Goal: Task Accomplishment & Management: Manage account settings

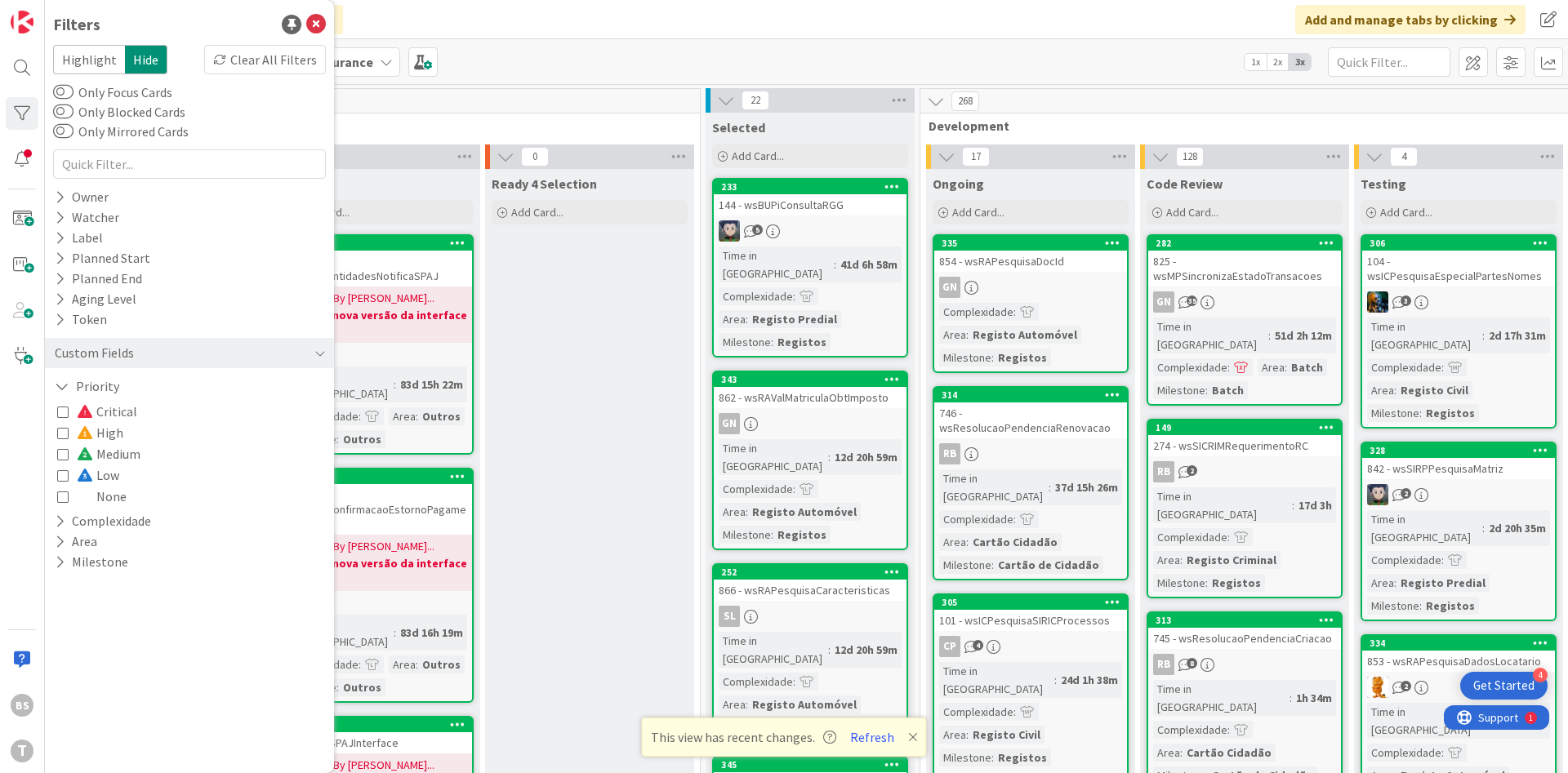
scroll to position [0, 307]
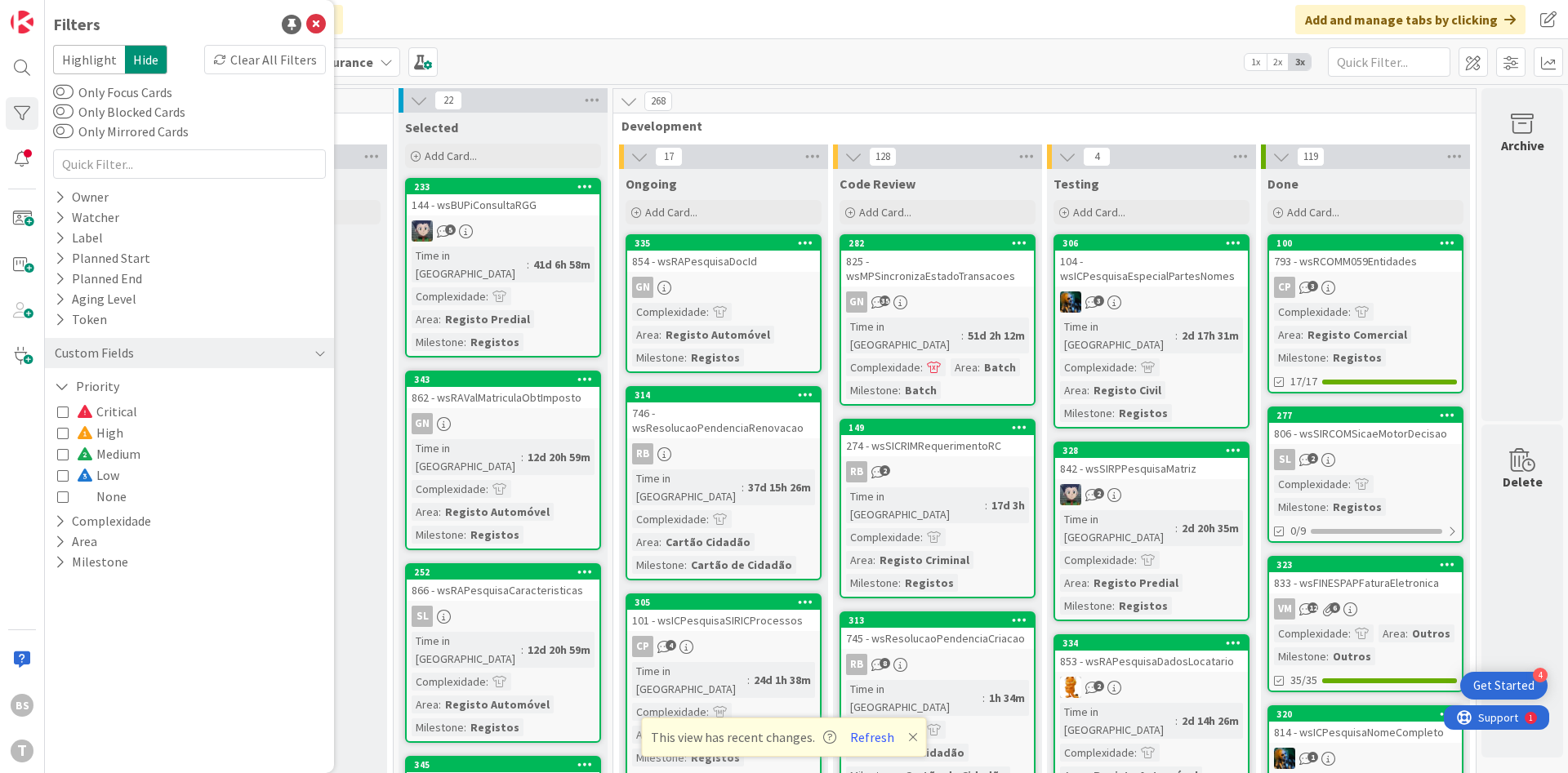
click at [64, 437] on icon at bounding box center [62, 432] width 11 height 11
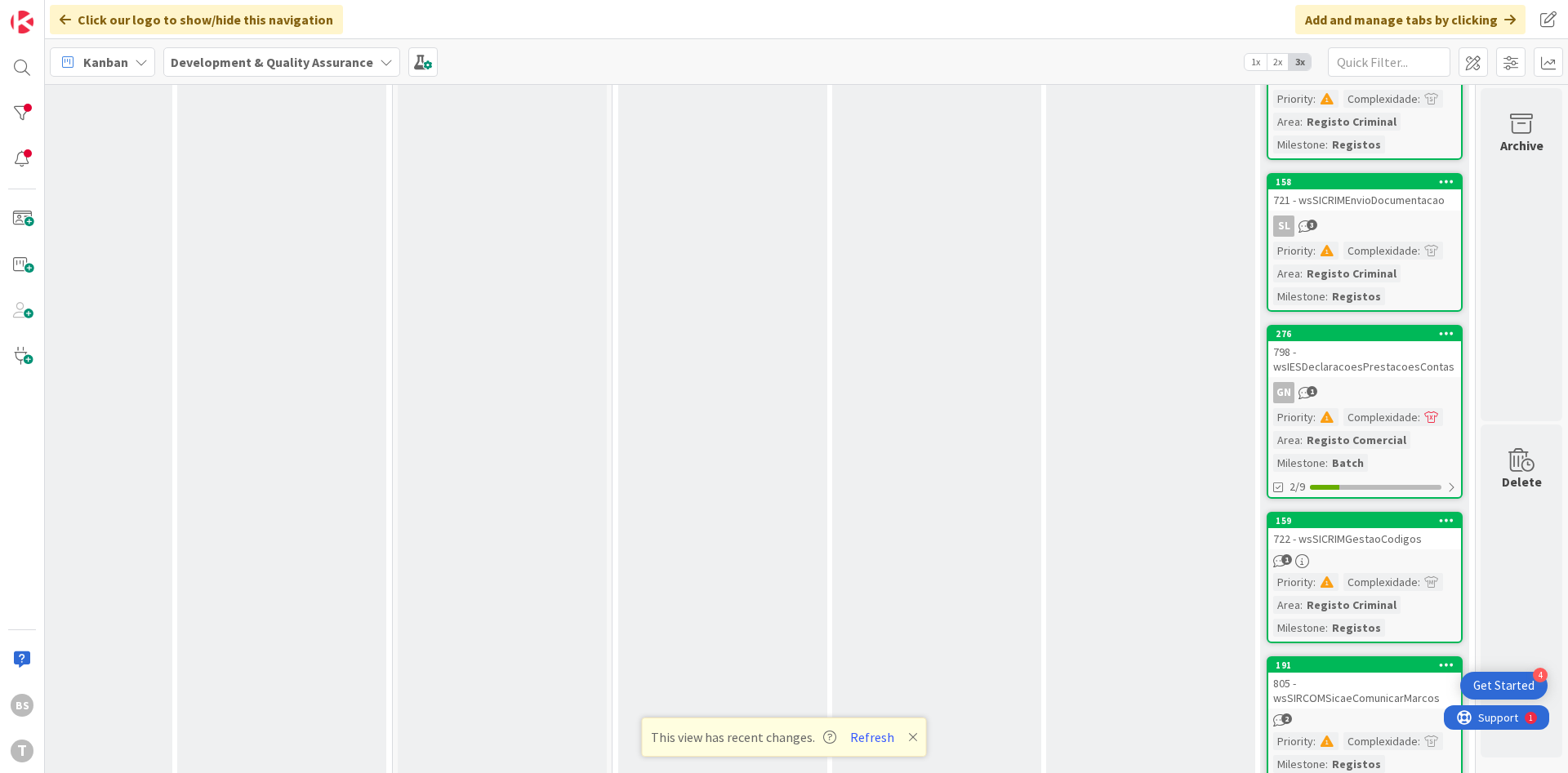
scroll to position [2155, 308]
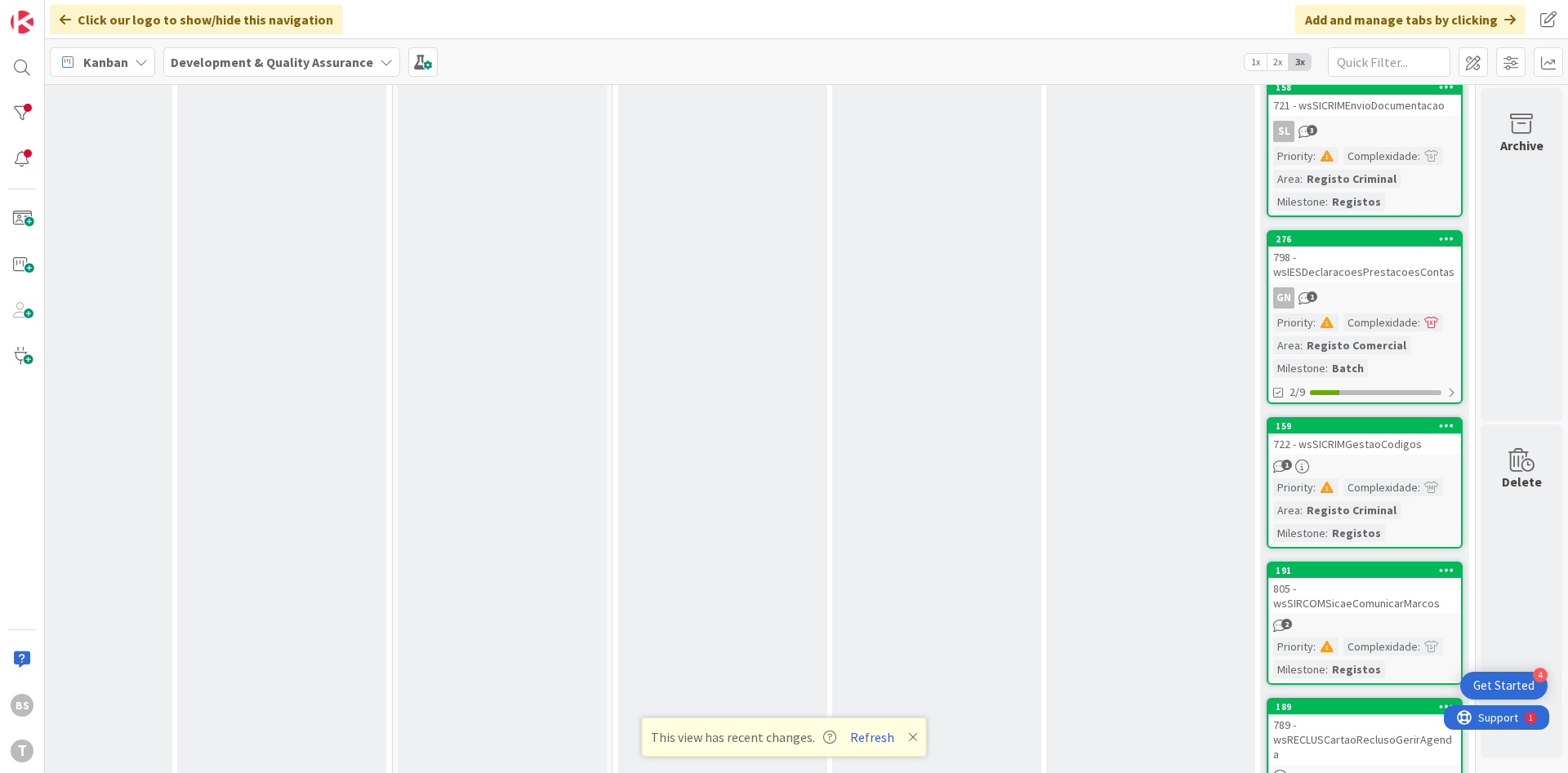
click at [1408, 442] on div "722 - wsSICRIMGestaoCodigos" at bounding box center [1364, 443] width 193 height 21
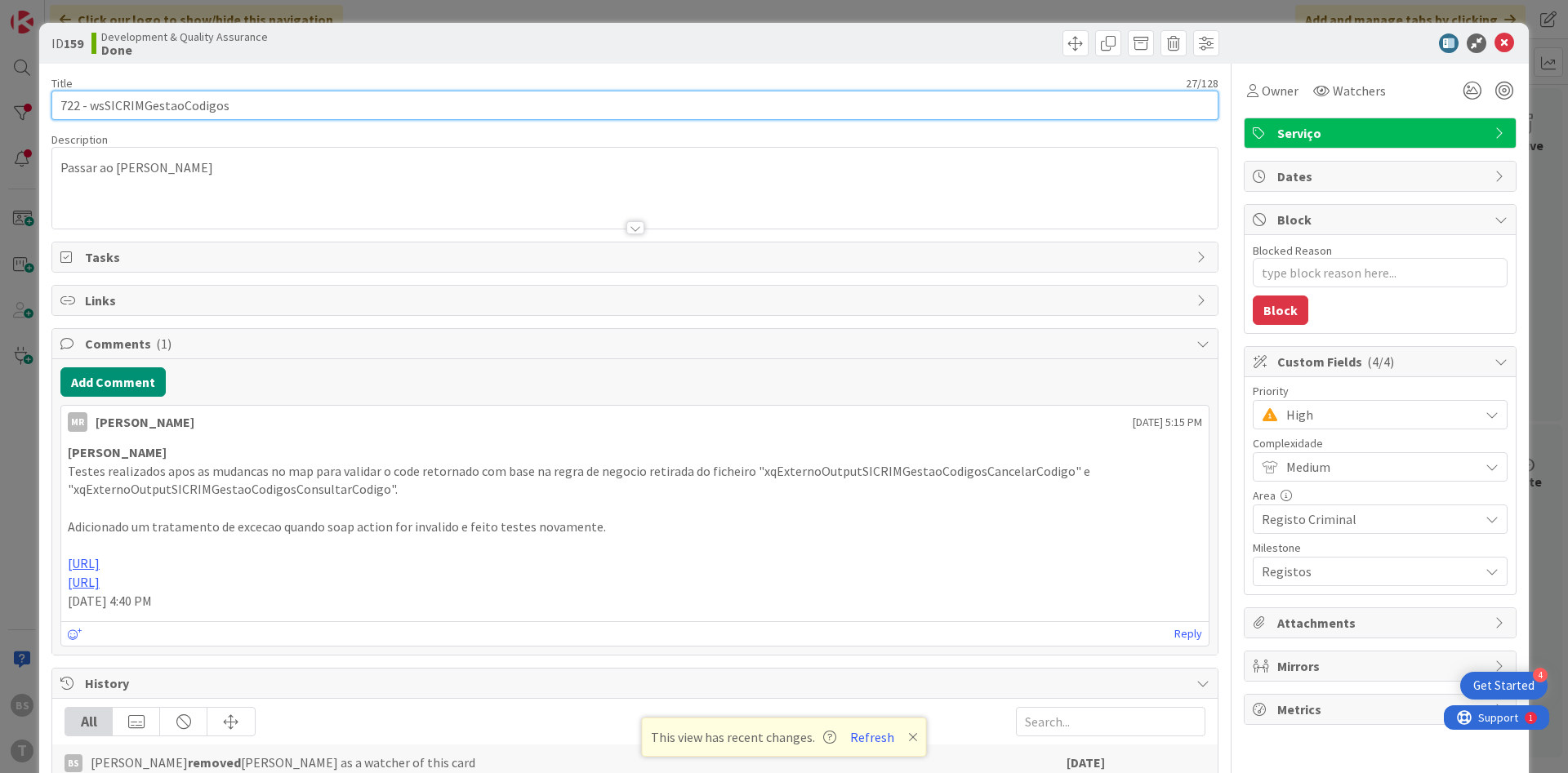
click at [187, 96] on input "722 - wsSICRIMGestaoCodigos" at bounding box center [635, 105] width 1167 height 30
click at [152, 114] on input "722 - wsSICRIMGestaoCodigos" at bounding box center [635, 105] width 1167 height 30
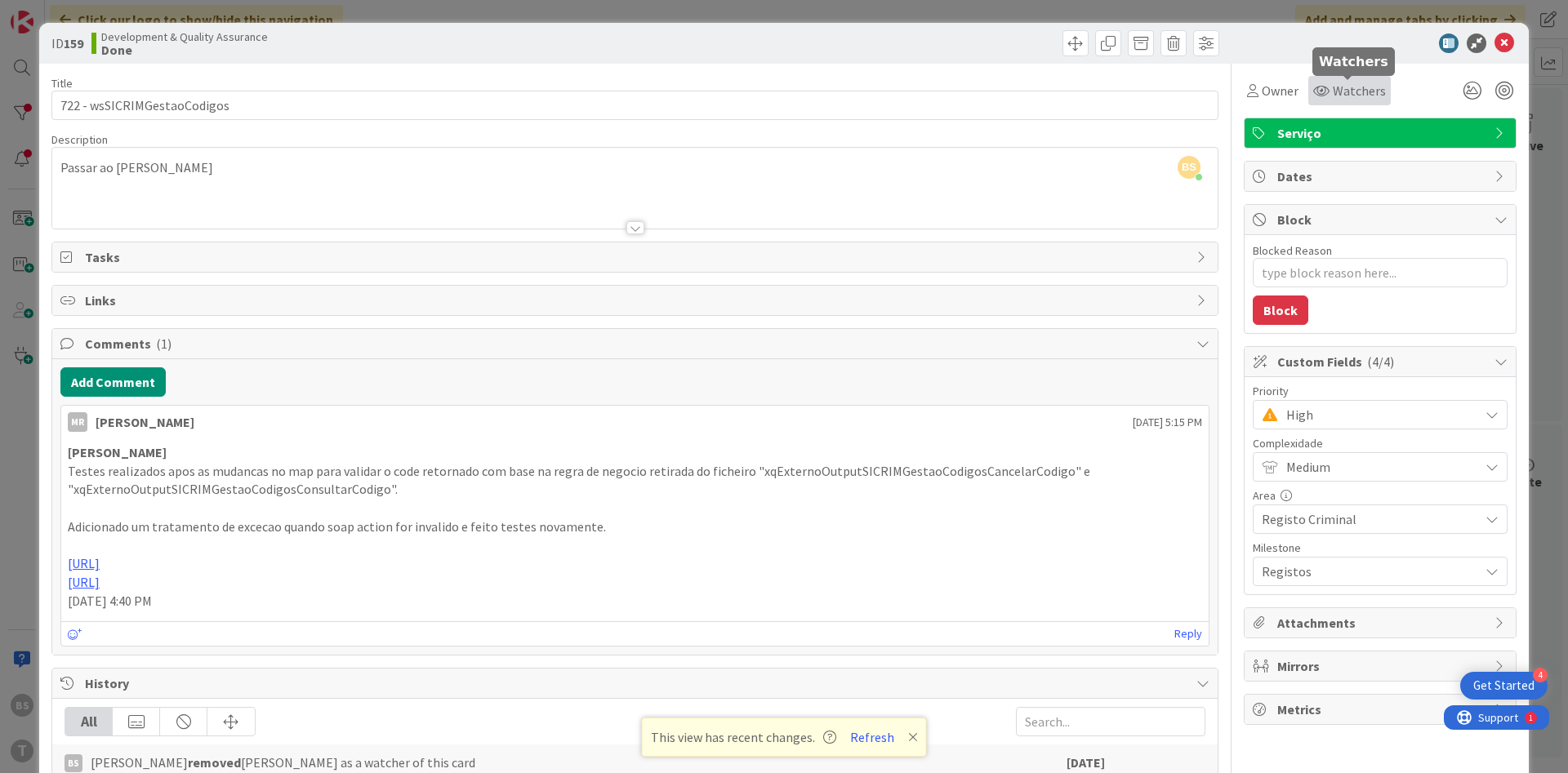
click at [1340, 95] on span "Watchers" at bounding box center [1359, 90] width 53 height 19
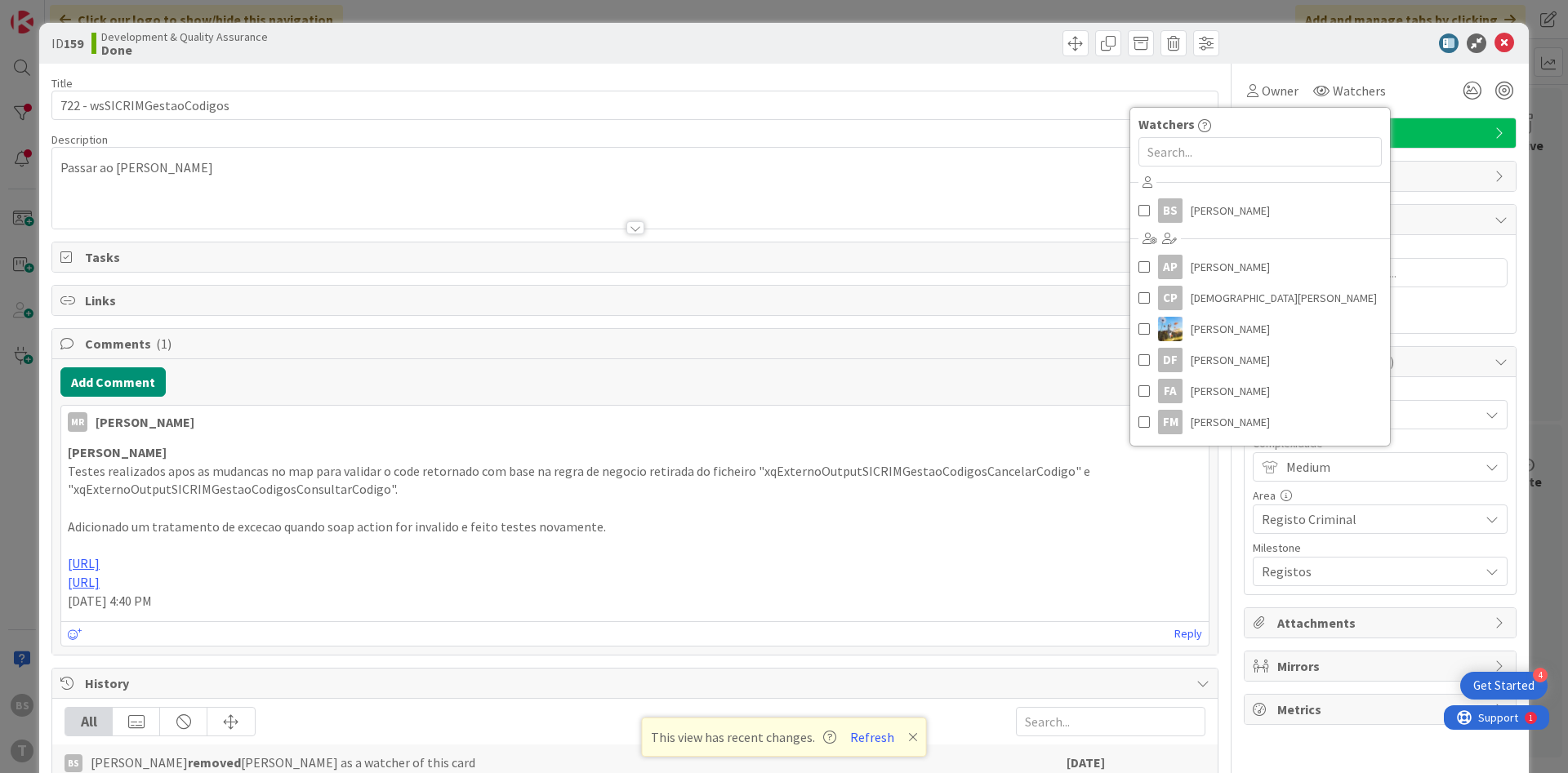
click at [647, 164] on div "Passar ao [PERSON_NAME]" at bounding box center [635, 192] width 1165 height 74
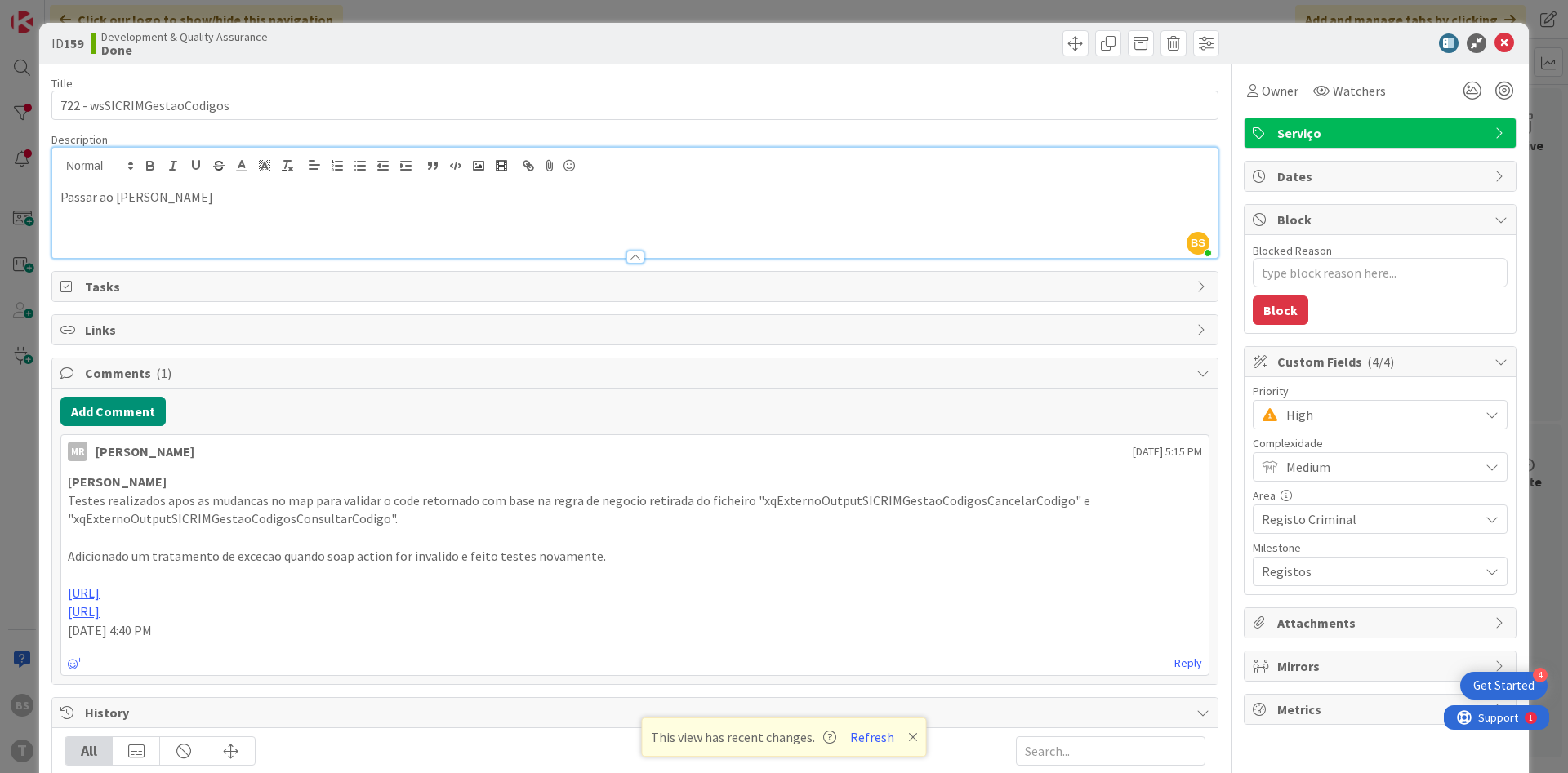
click at [1340, 416] on span "High" at bounding box center [1378, 414] width 185 height 23
click at [1318, 479] on span "Critical" at bounding box center [1402, 483] width 189 height 25
click at [1514, 44] on div at bounding box center [1371, 42] width 289 height 19
click at [1507, 42] on icon at bounding box center [1504, 42] width 20 height 19
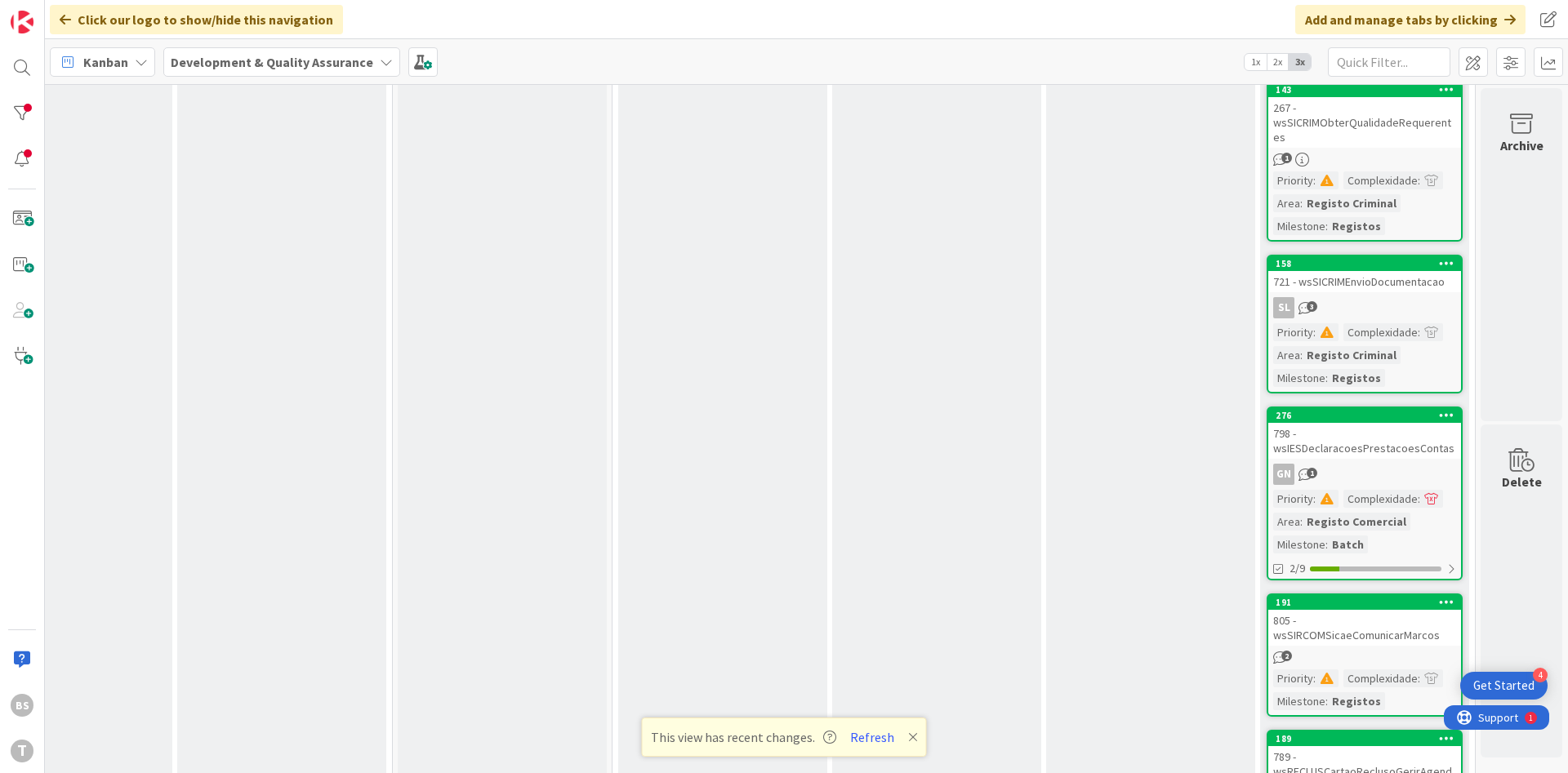
scroll to position [1860, 308]
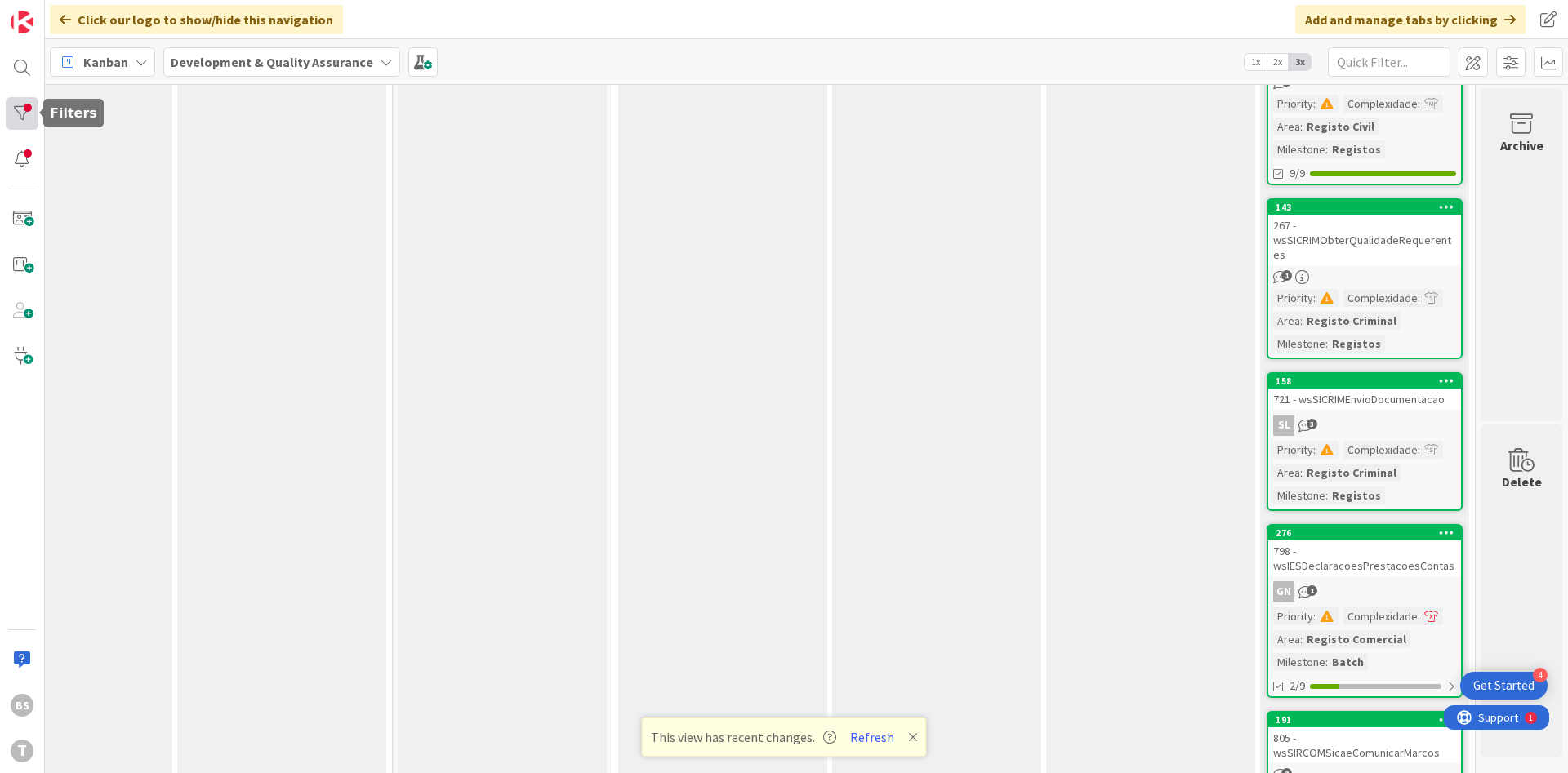
click at [24, 114] on div at bounding box center [22, 114] width 33 height 33
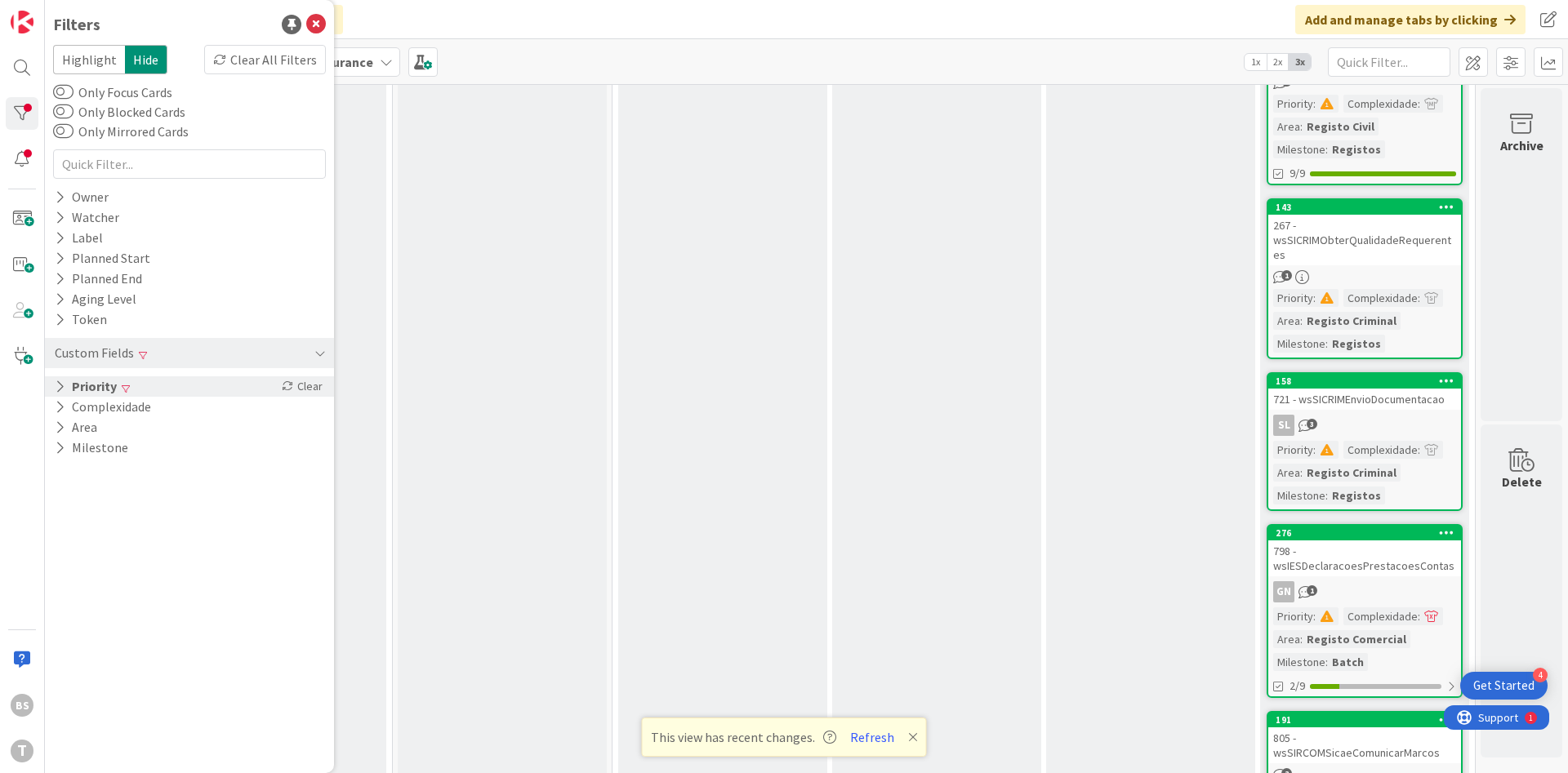
click at [165, 393] on div "Priority Clear" at bounding box center [189, 386] width 289 height 20
click at [109, 415] on span "Critical" at bounding box center [107, 411] width 60 height 21
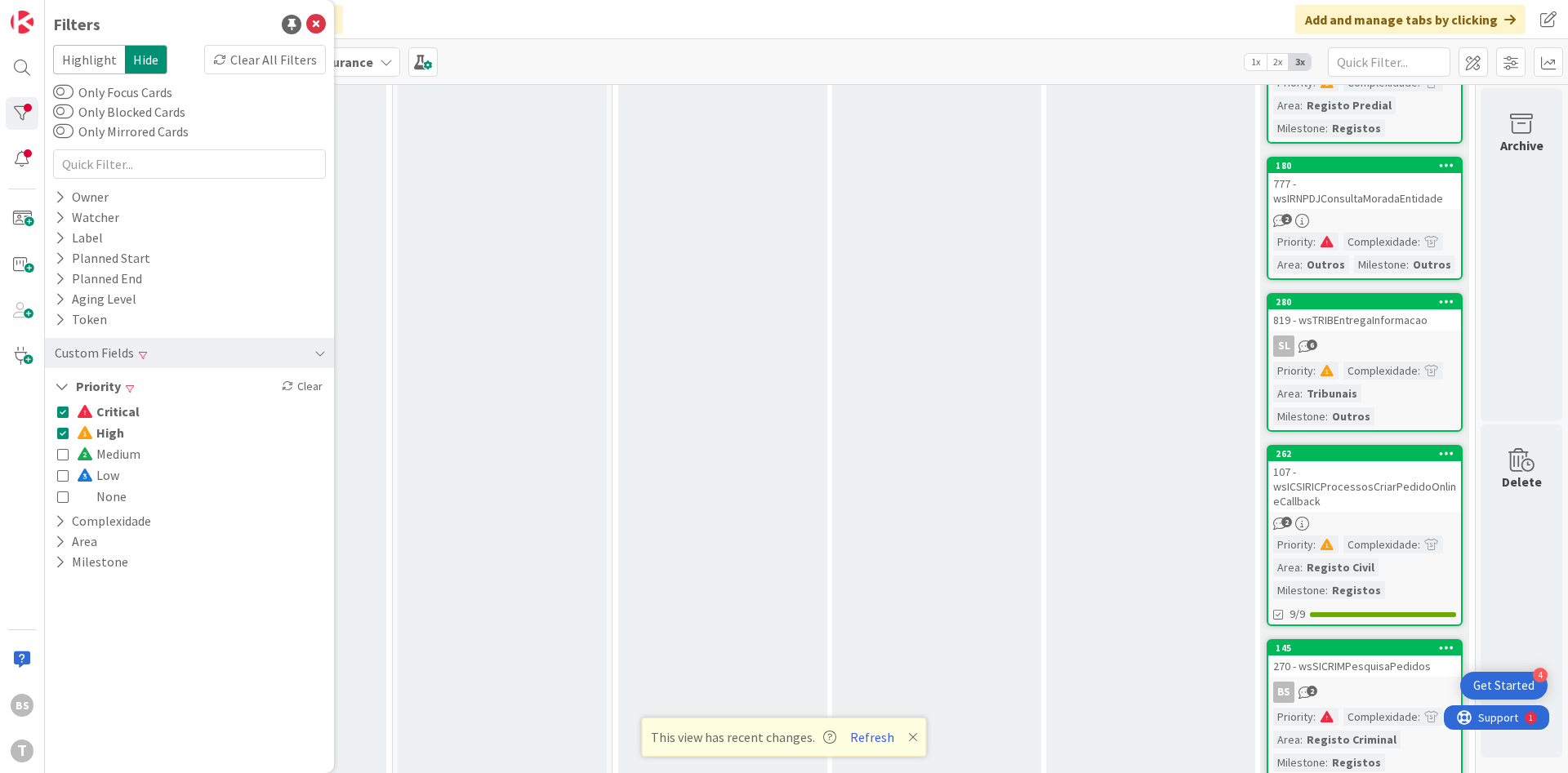
click at [89, 428] on span at bounding box center [86, 432] width 20 height 13
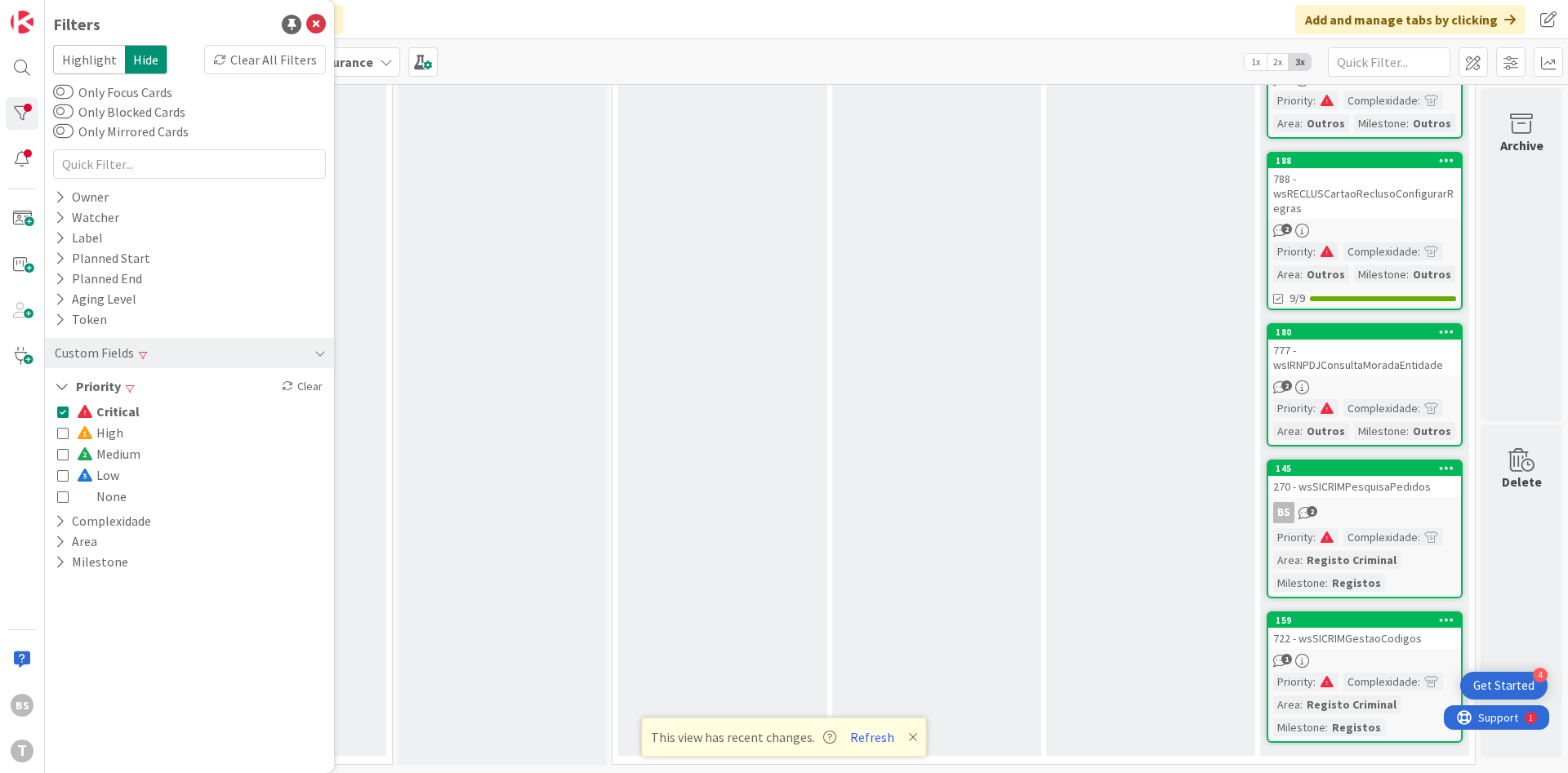
click at [525, 329] on div "Selected Add Card..." at bounding box center [502, 166] width 209 height 1197
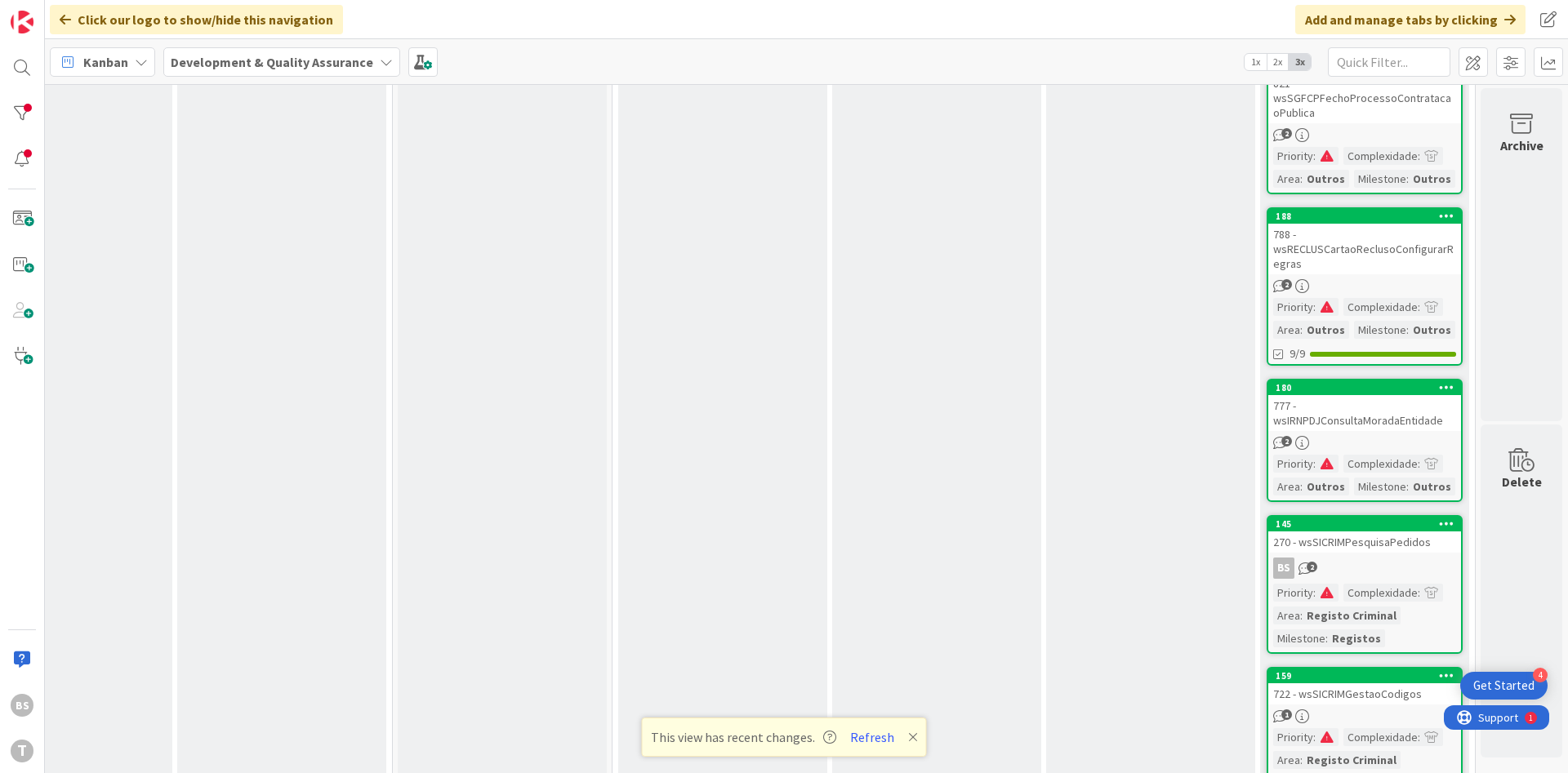
scroll to position [545, 308]
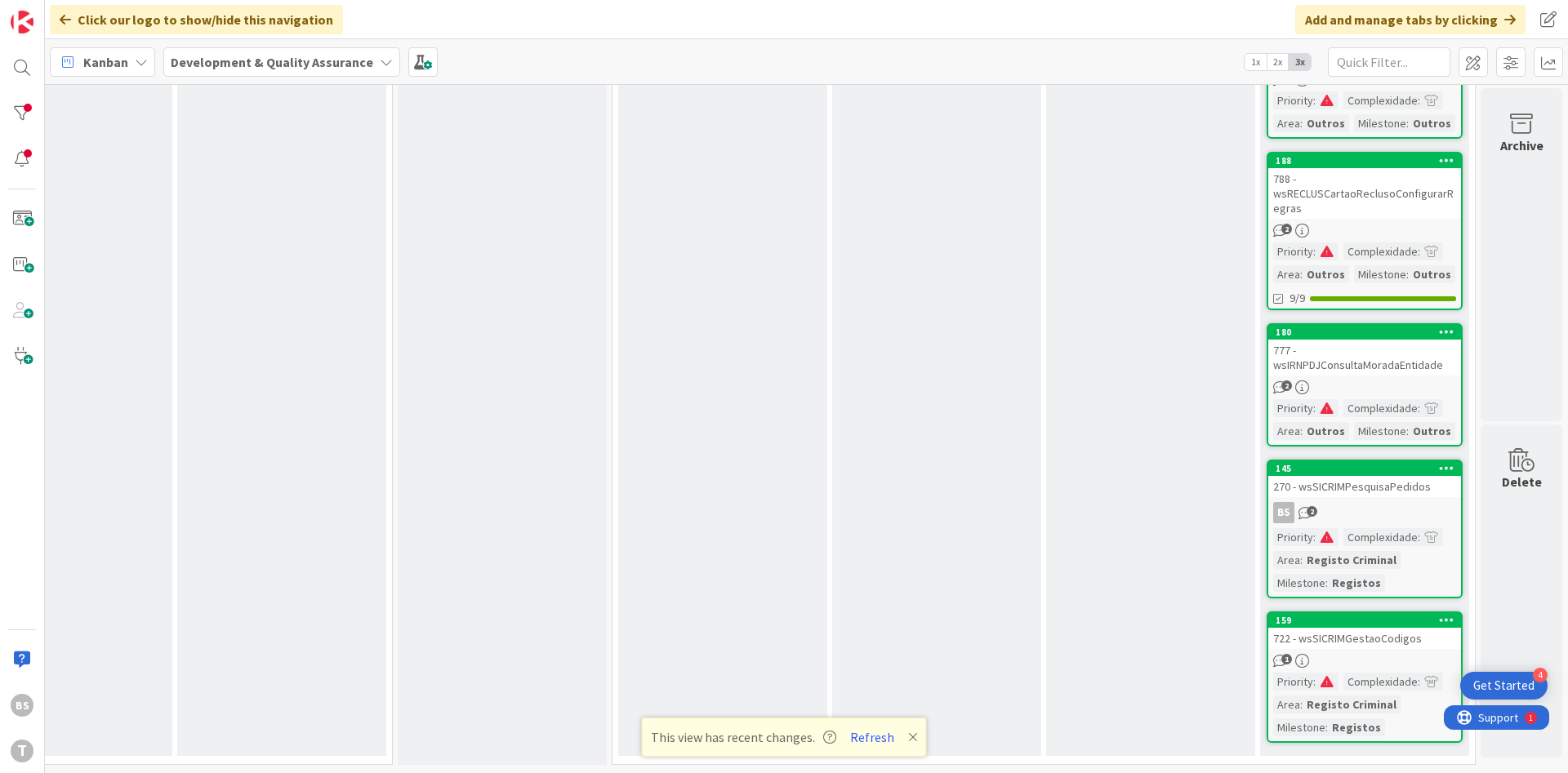
click at [1381, 646] on div "722 - wsSICRIMGestaoCodigos" at bounding box center [1364, 637] width 193 height 21
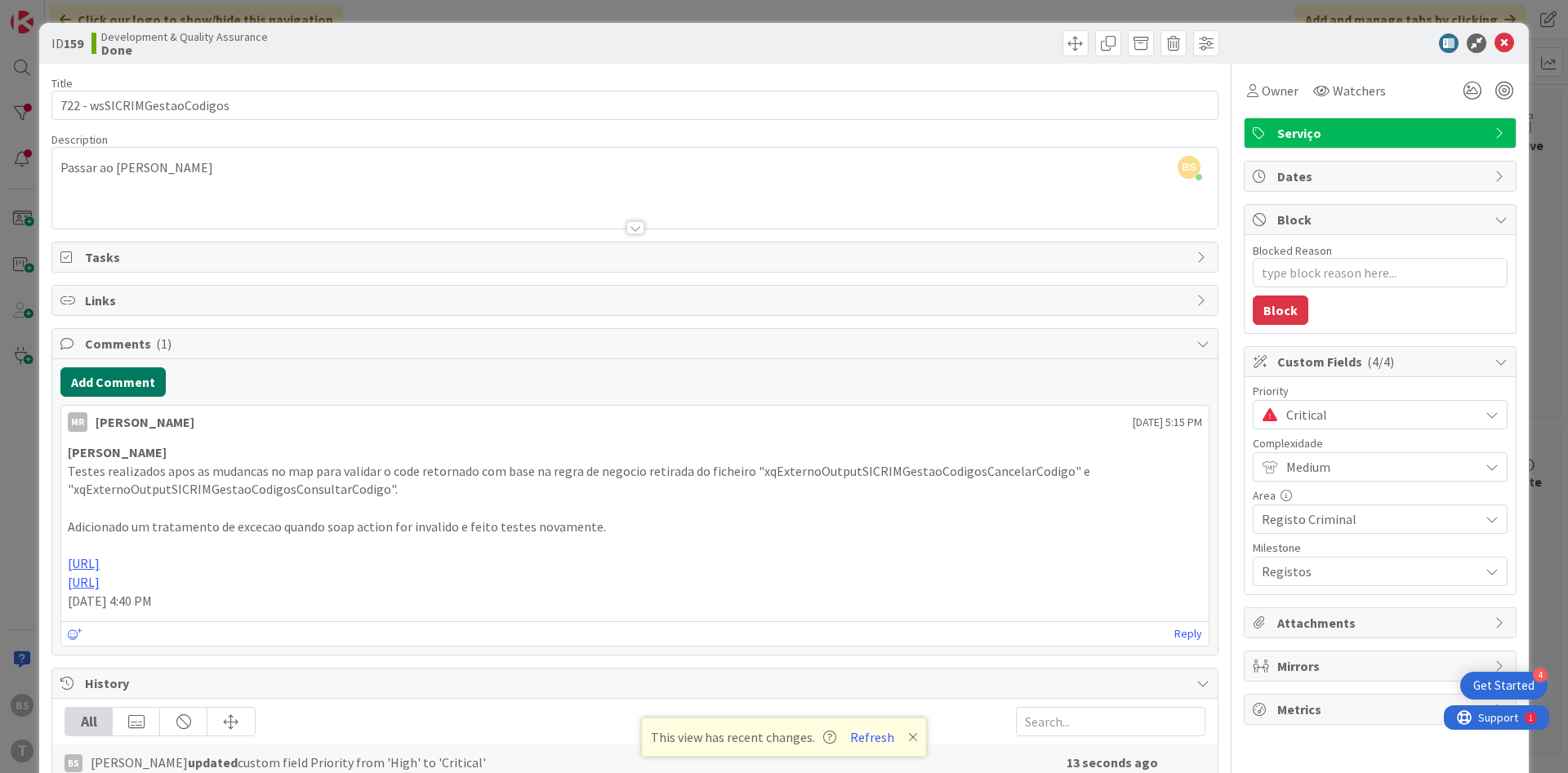
click at [142, 379] on button "Add Comment" at bounding box center [113, 381] width 105 height 30
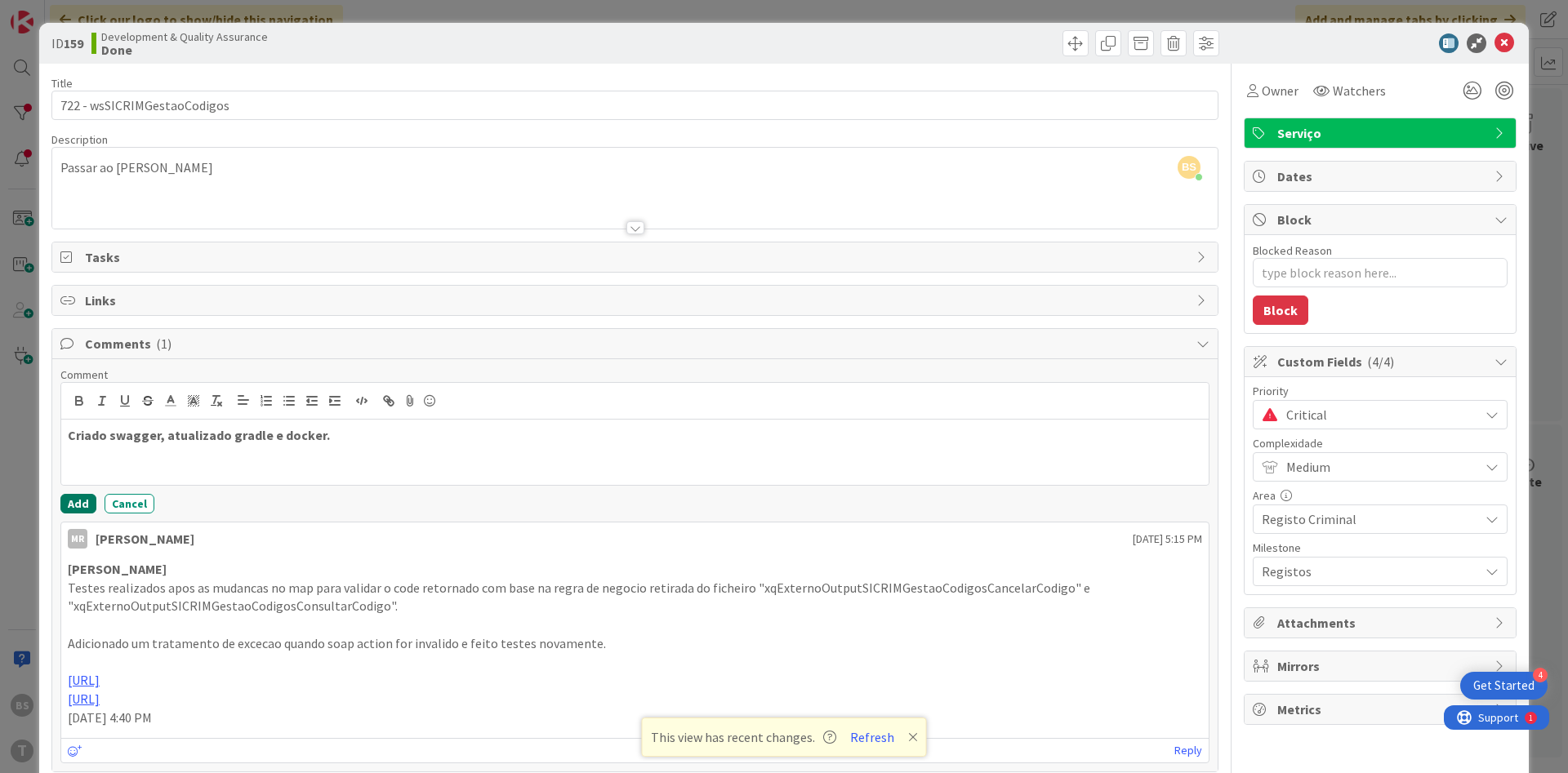
click at [76, 496] on button "Add" at bounding box center [78, 503] width 36 height 19
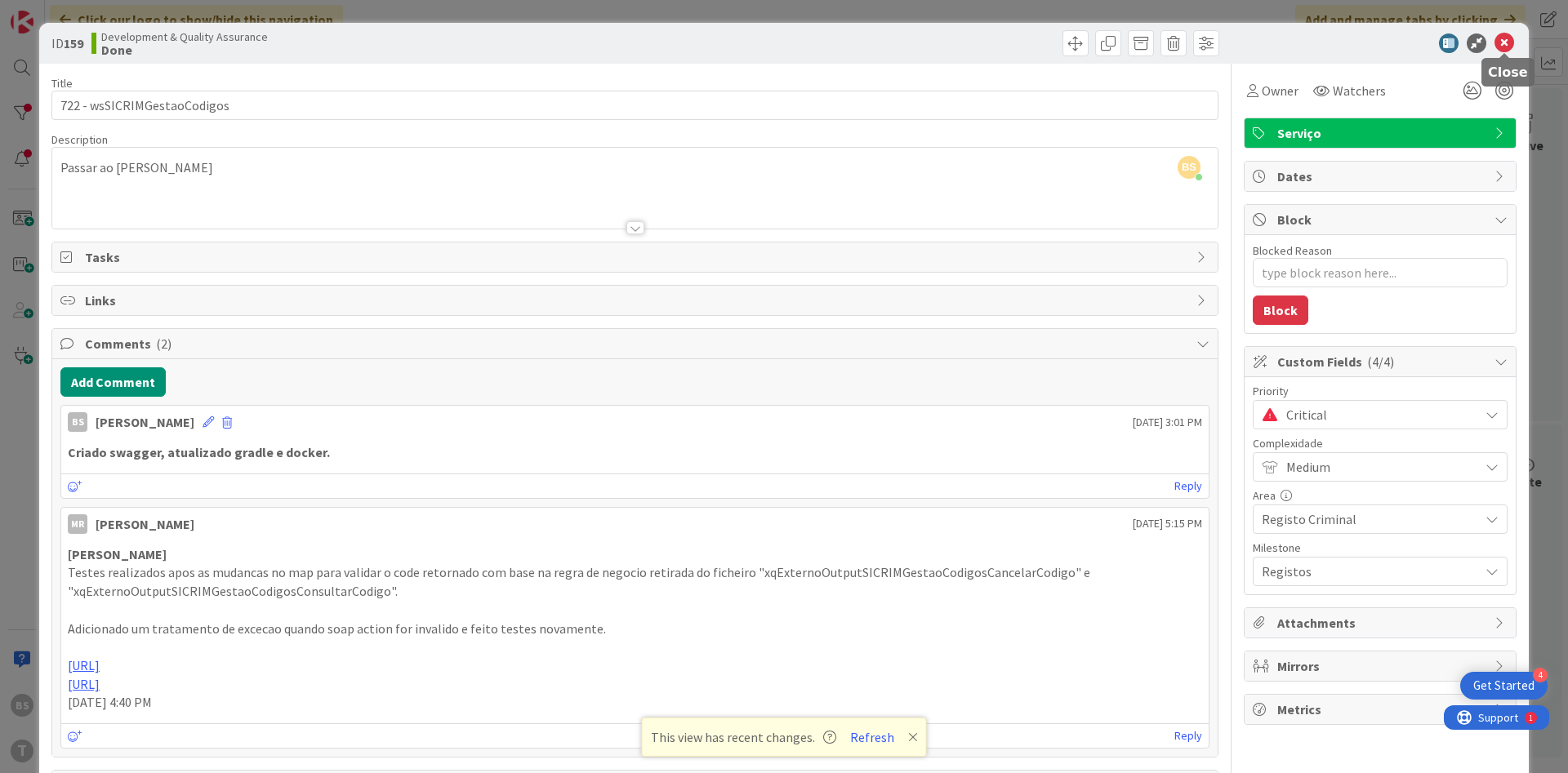
click at [1504, 46] on icon at bounding box center [1504, 42] width 20 height 19
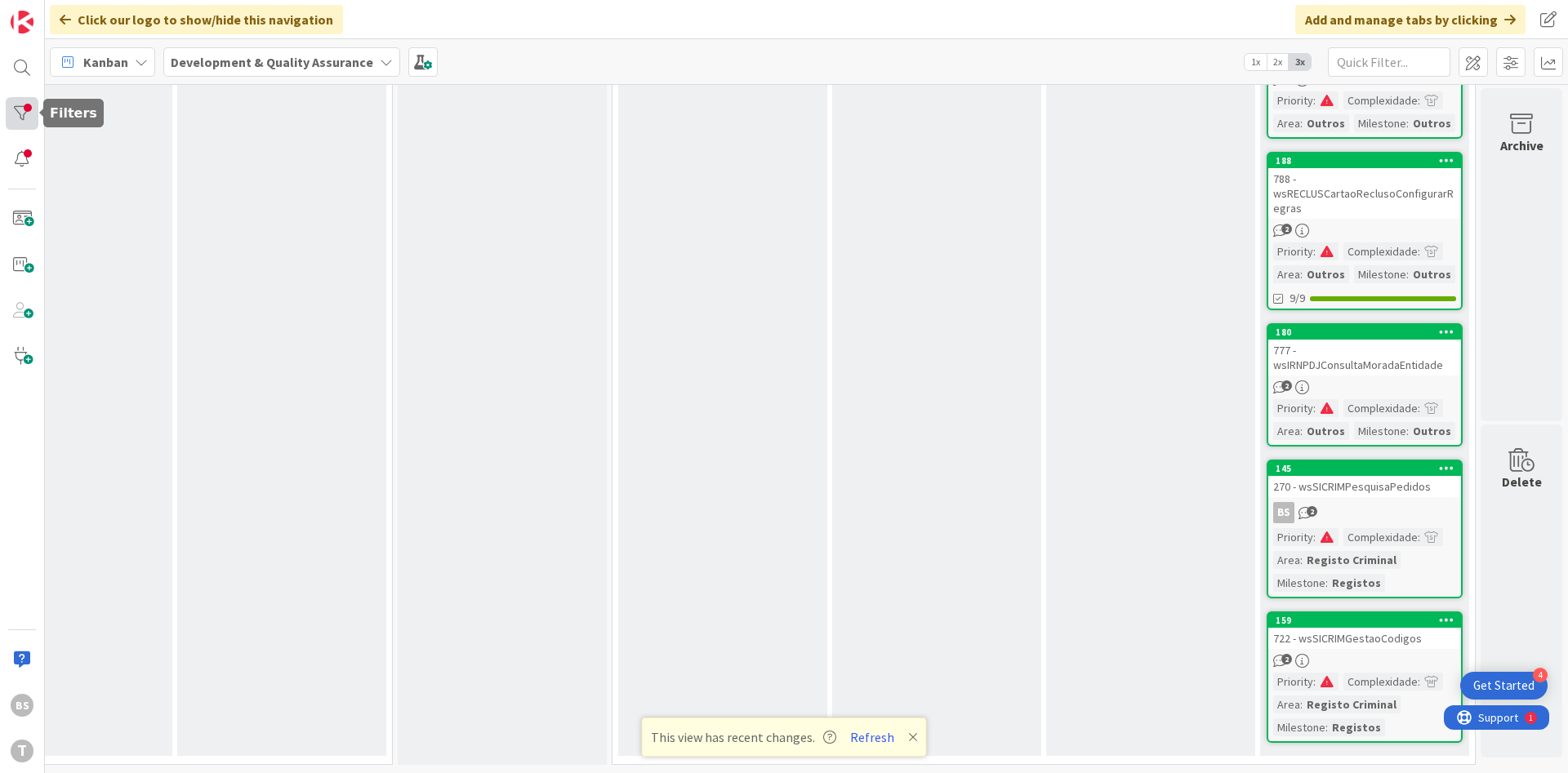
click at [19, 123] on div at bounding box center [22, 114] width 33 height 33
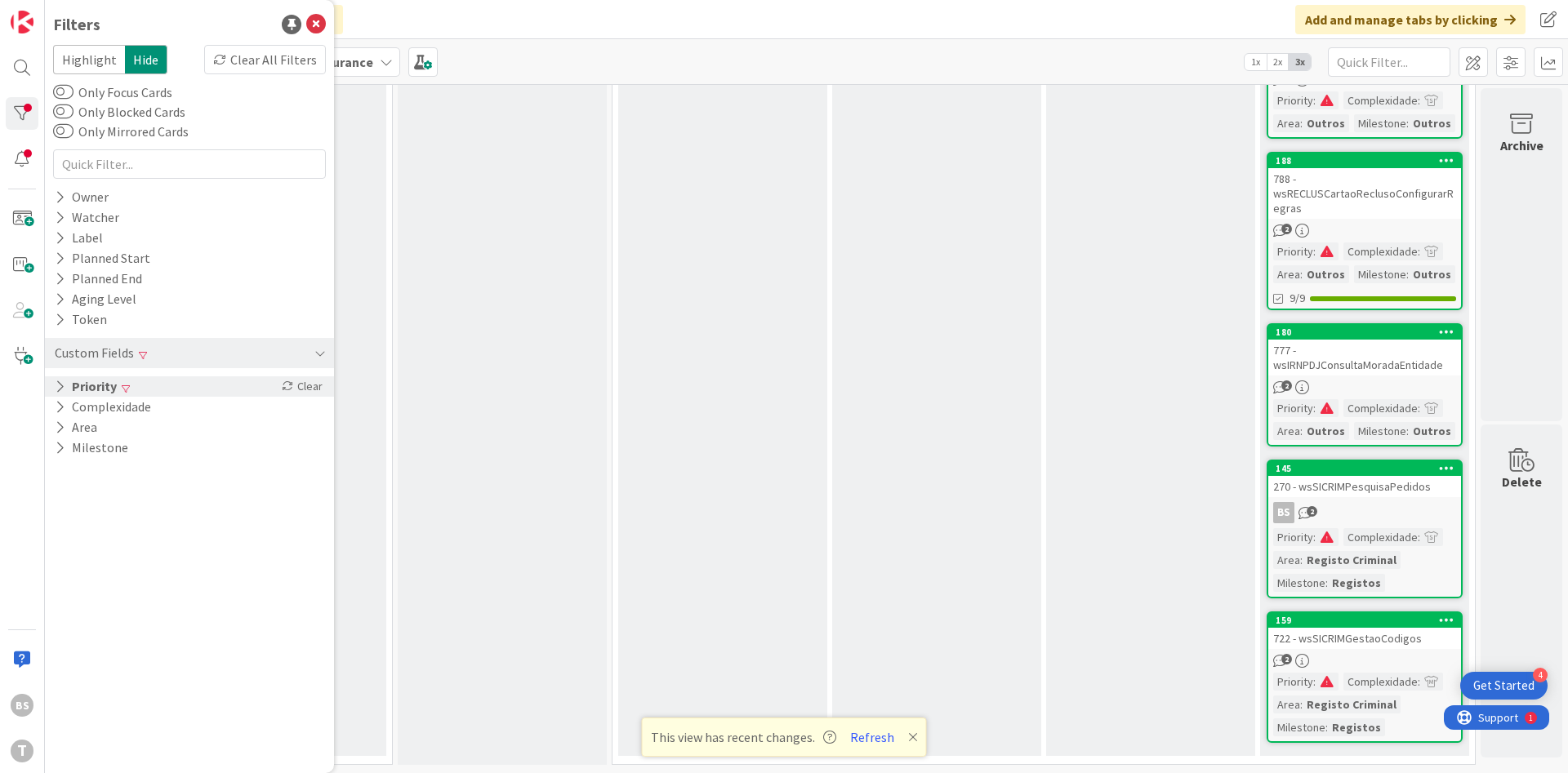
click at [146, 392] on div "Priority Clear" at bounding box center [189, 386] width 289 height 20
click at [59, 420] on button "Critical" at bounding box center [98, 411] width 82 height 21
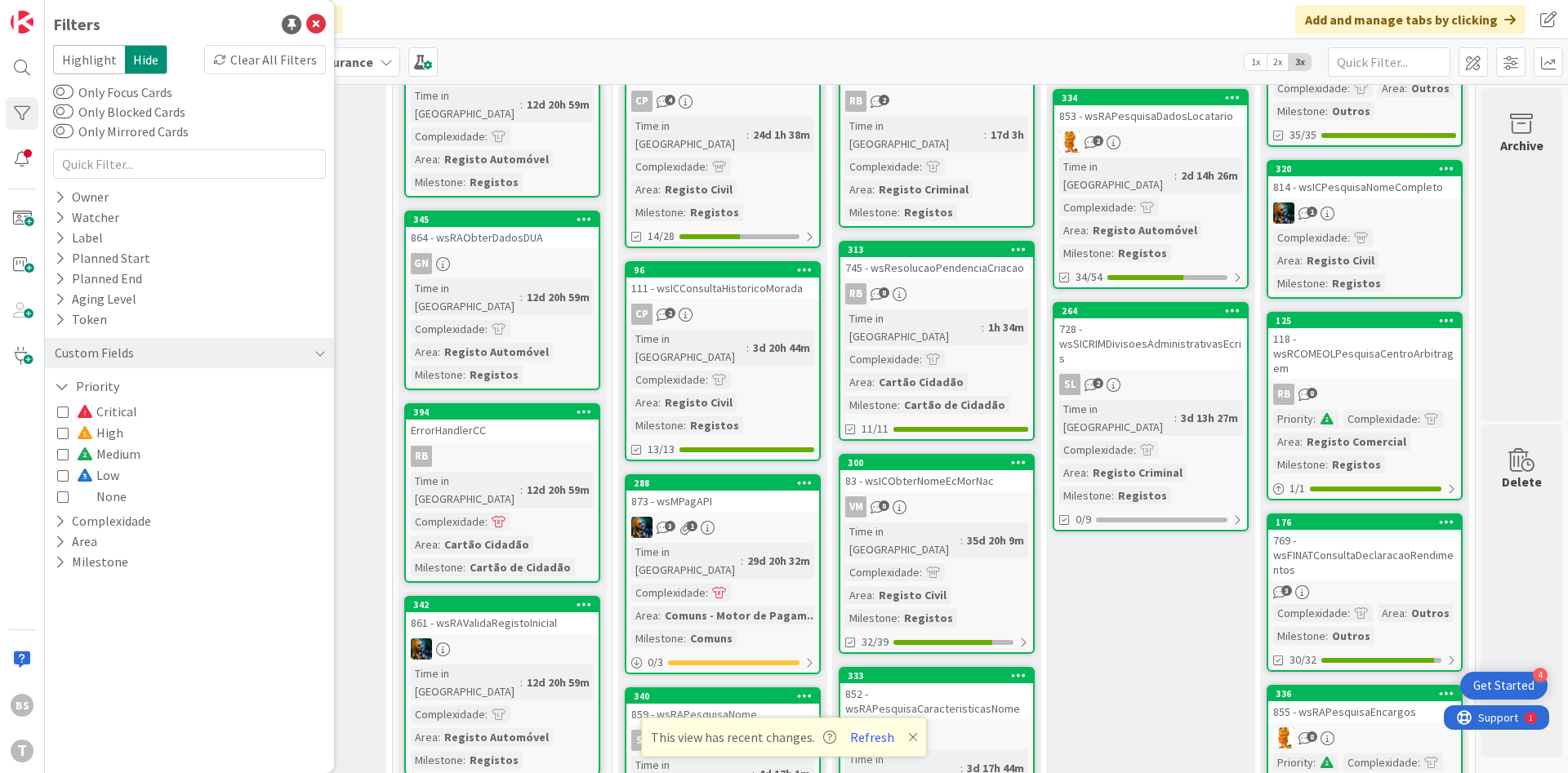
click at [59, 429] on icon at bounding box center [62, 432] width 11 height 11
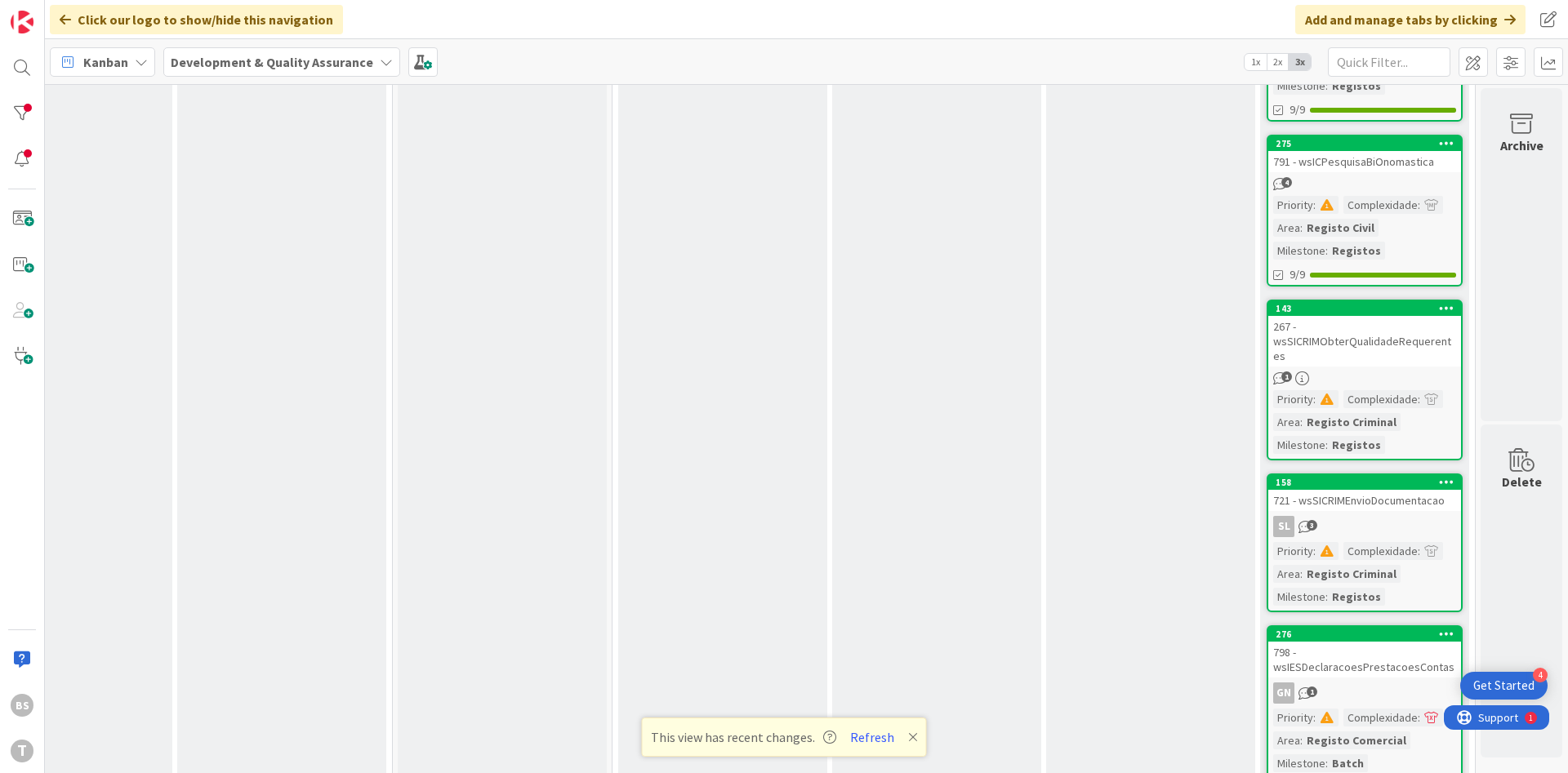
scroll to position [1763, 308]
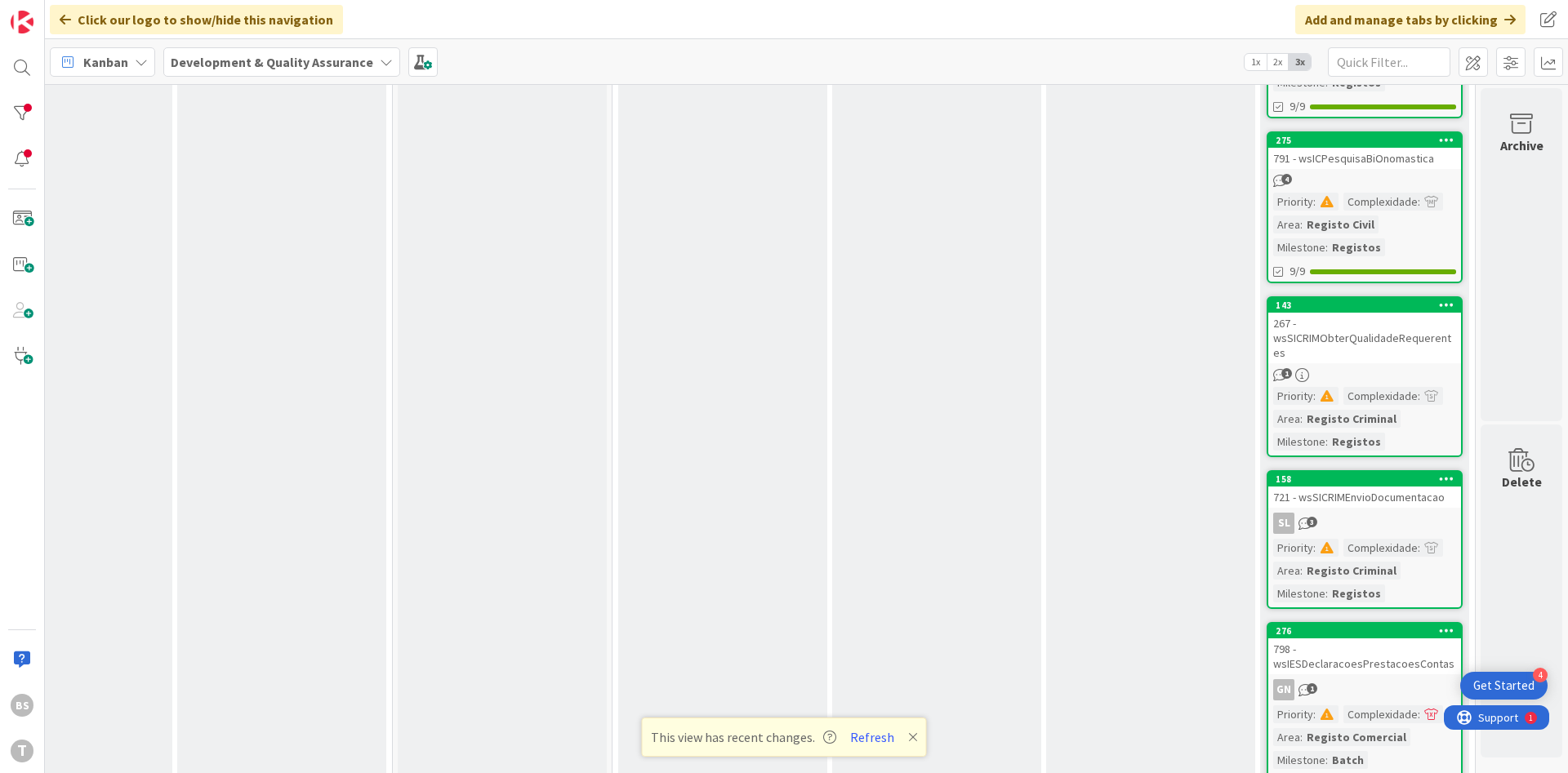
click at [1381, 343] on div "267 - wsSICRIMObterQualidadeRequerentes" at bounding box center [1364, 338] width 193 height 51
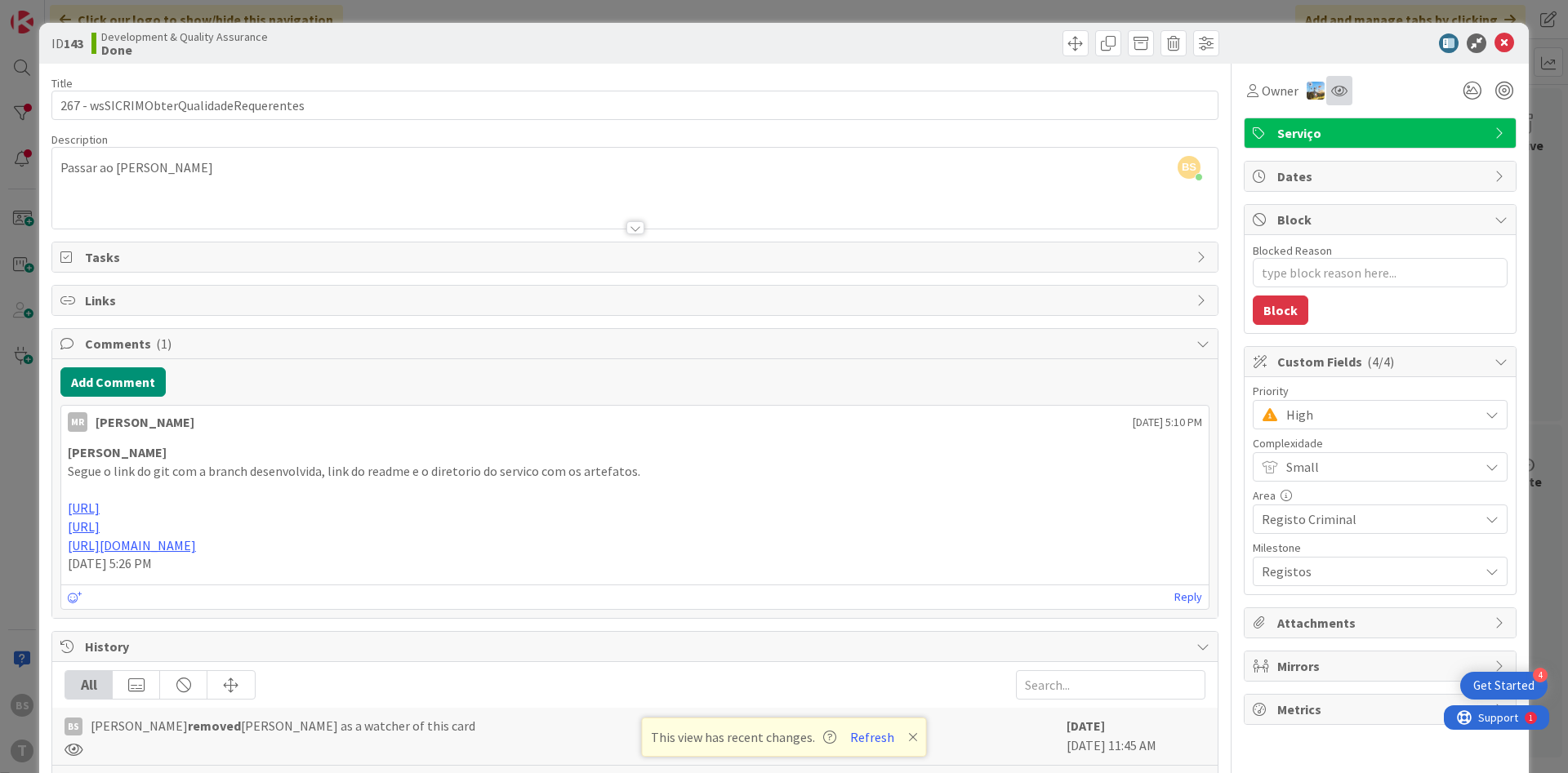
click at [1331, 97] on icon at bounding box center [1338, 90] width 16 height 13
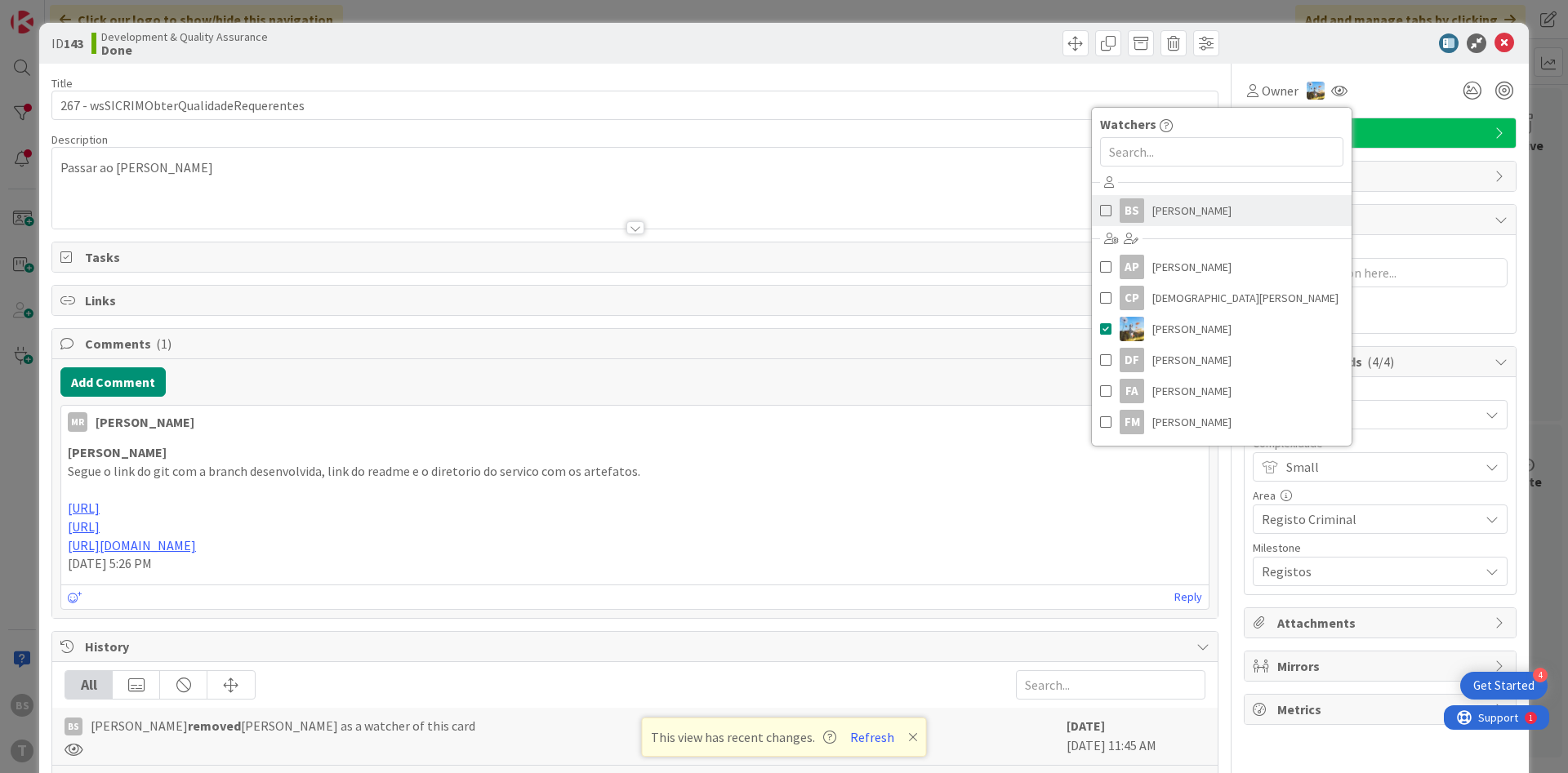
click at [1196, 219] on span "[PERSON_NAME]" at bounding box center [1191, 210] width 79 height 25
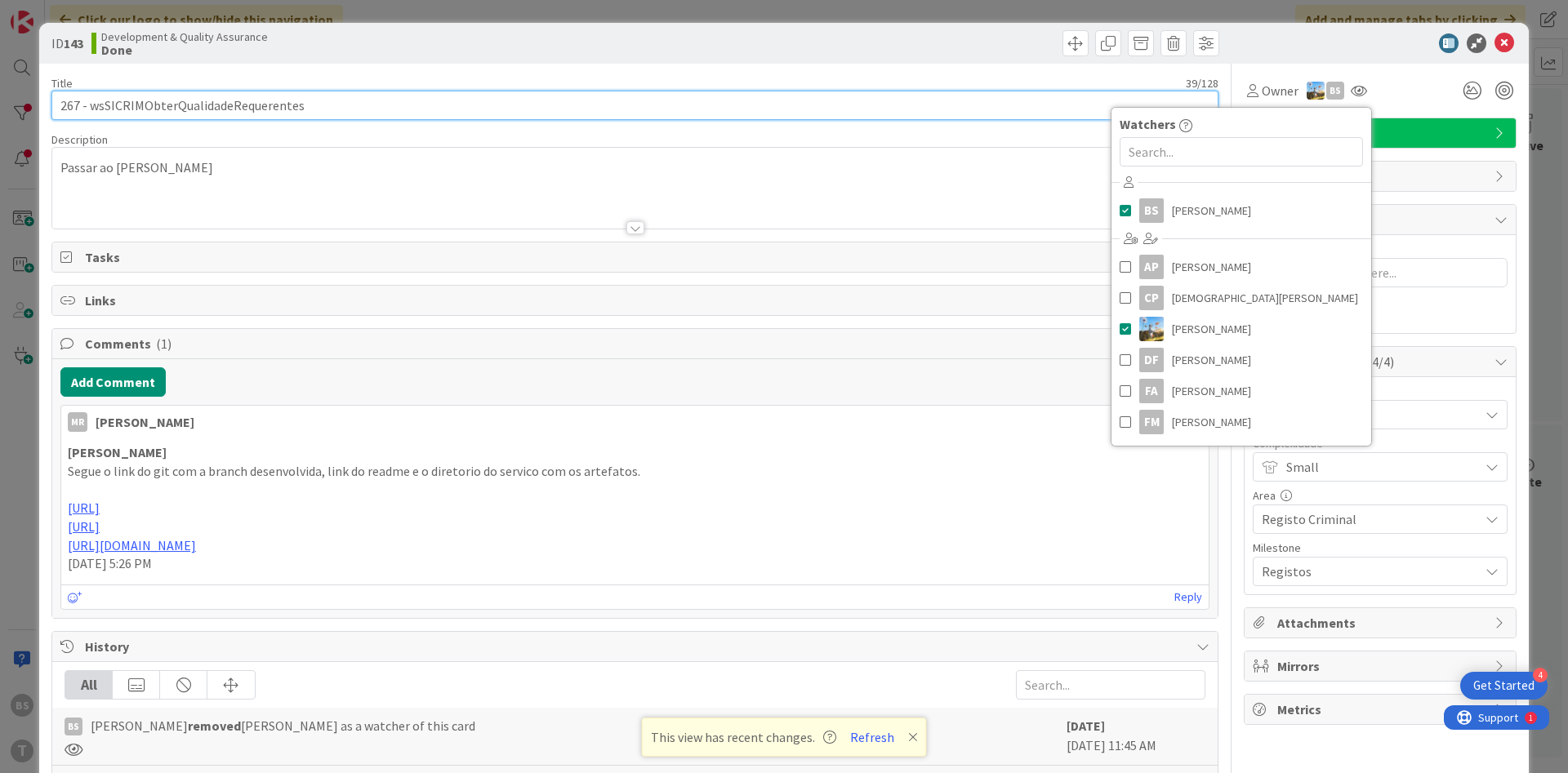
click at [237, 108] on input "267 - wsSICRIMObterQualidadeRequerentes" at bounding box center [635, 105] width 1167 height 30
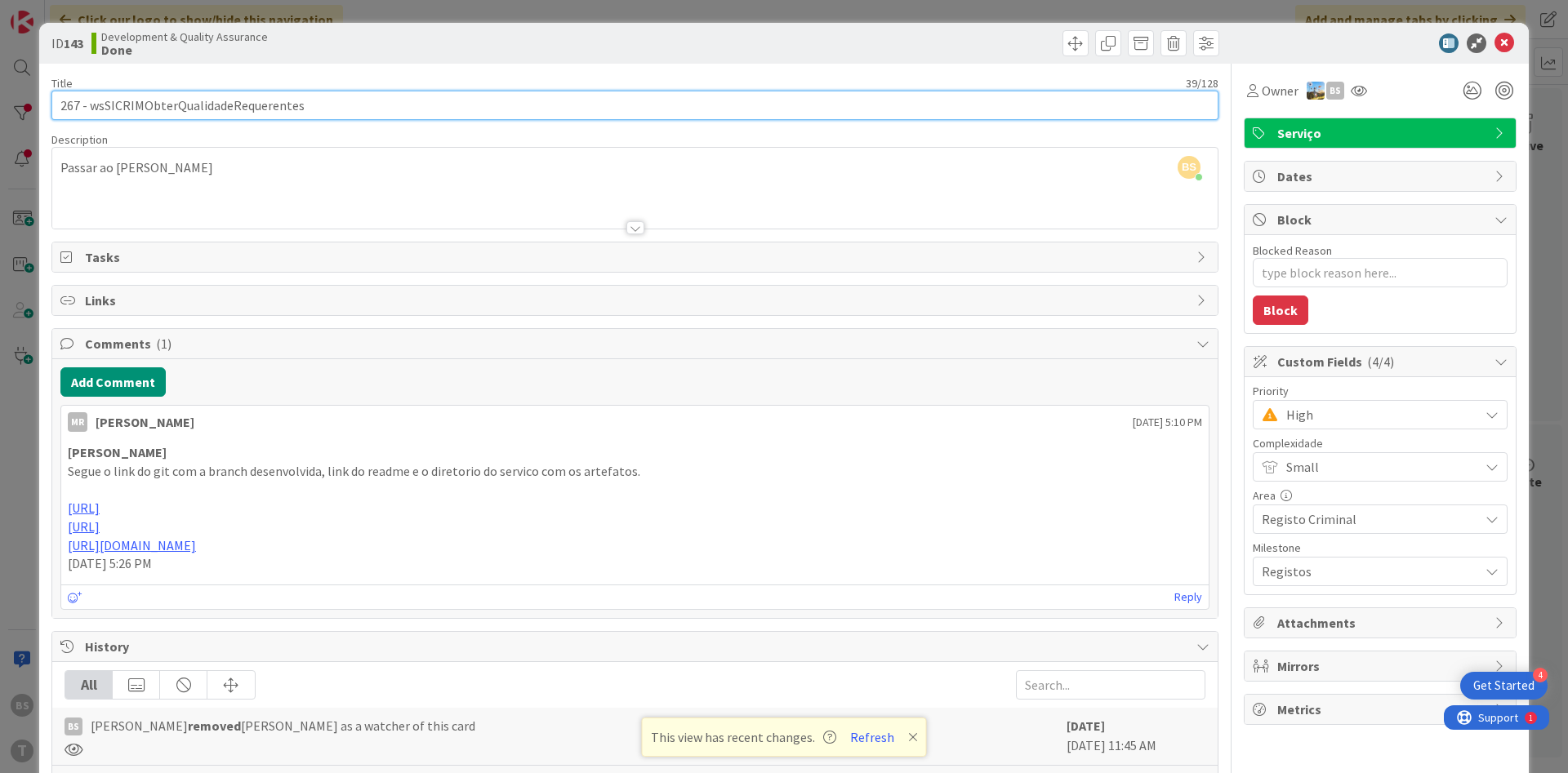
click at [237, 108] on input "267 - wsSICRIMObterQualidadeRequerentes" at bounding box center [635, 105] width 1167 height 30
click at [244, 104] on input "267 - wsSICRIMObterQualidadeRequerentes" at bounding box center [635, 105] width 1167 height 30
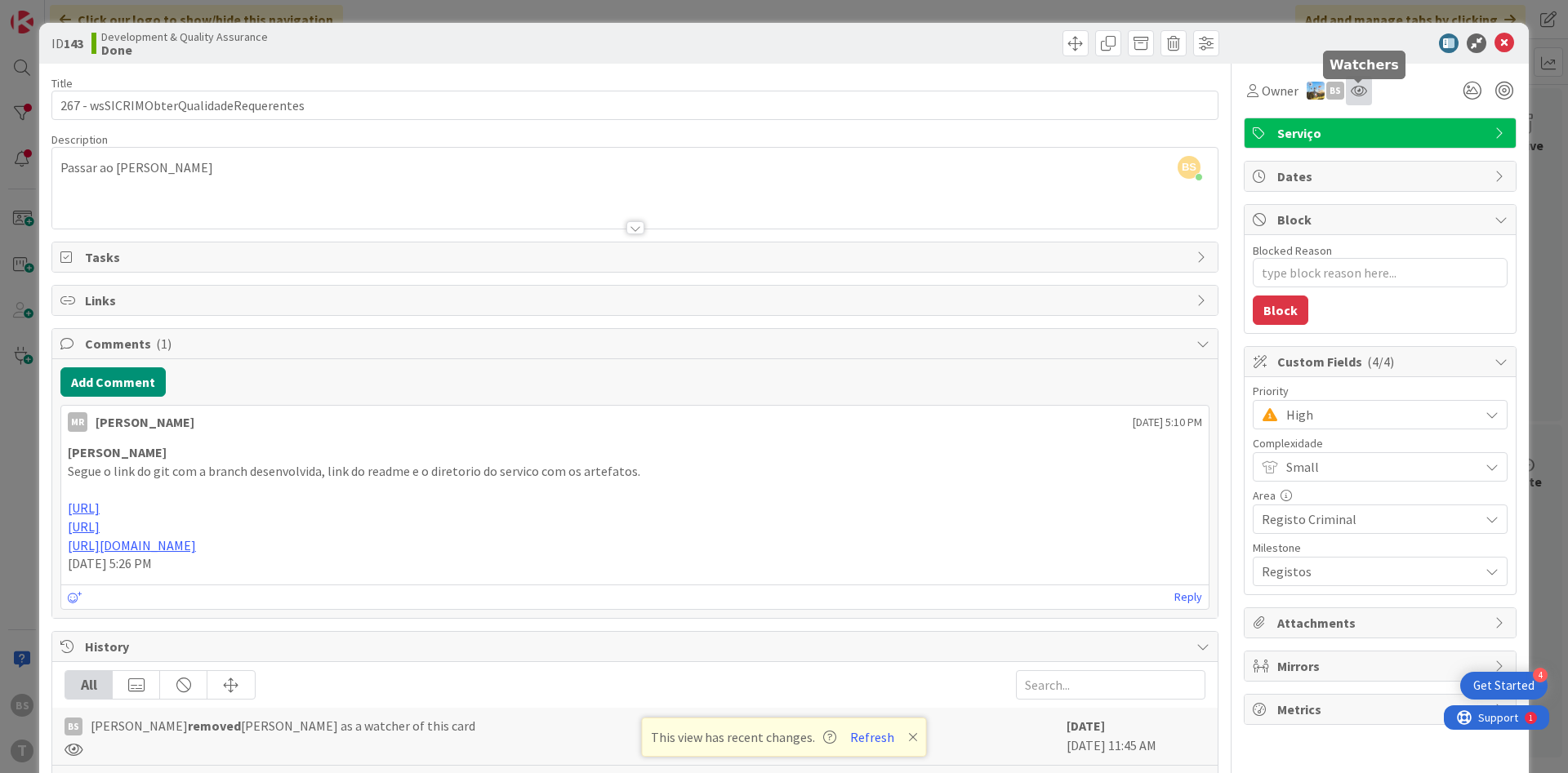
click at [1364, 92] on icon at bounding box center [1358, 90] width 16 height 13
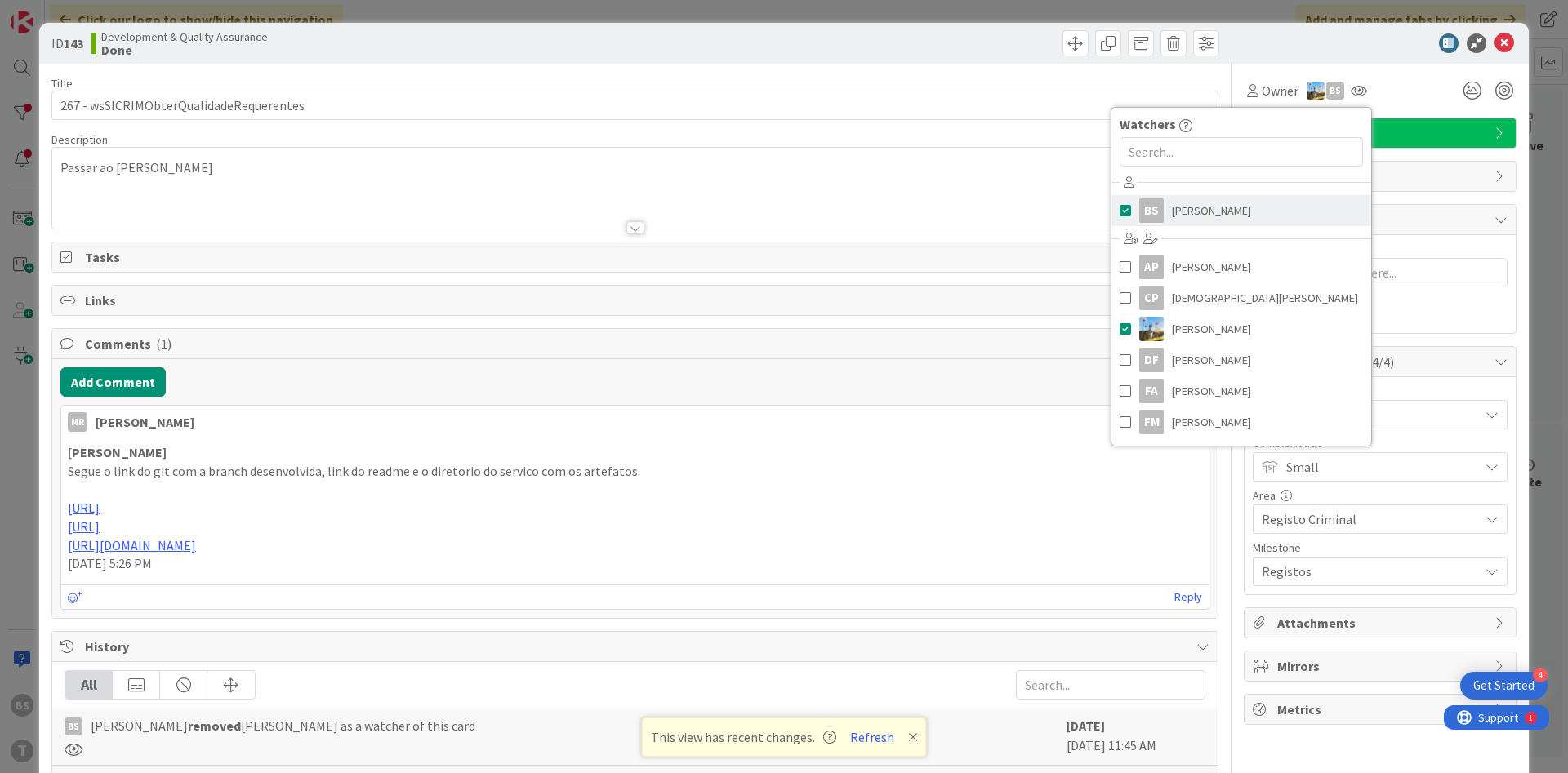
click at [1207, 211] on span "[PERSON_NAME]" at bounding box center [1211, 210] width 79 height 25
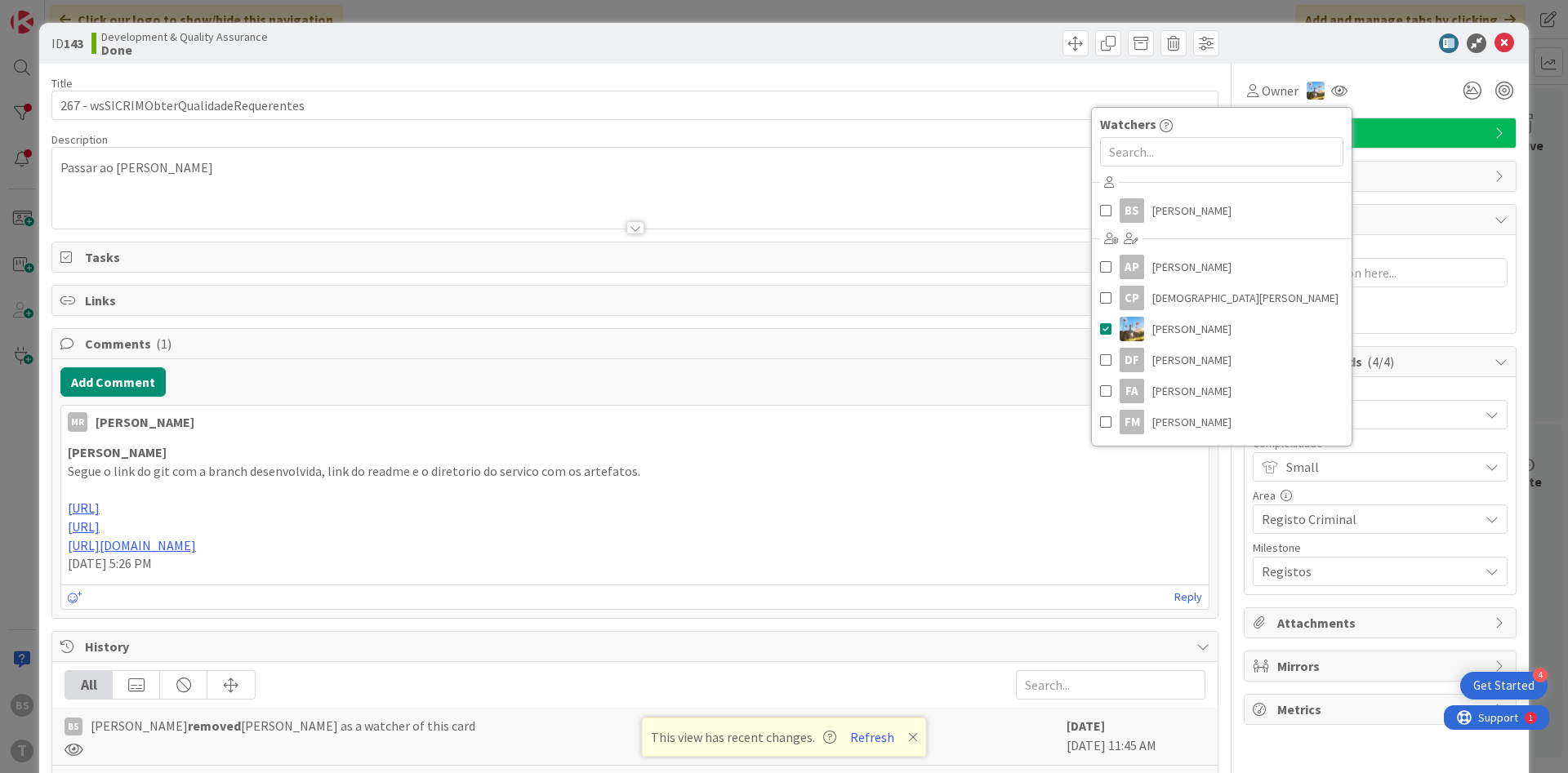
click at [1389, 98] on div "Owner Watchers BS [PERSON_NAME] AP [PERSON_NAME] [PERSON_NAME] [PERSON_NAME] Di…" at bounding box center [1380, 91] width 273 height 30
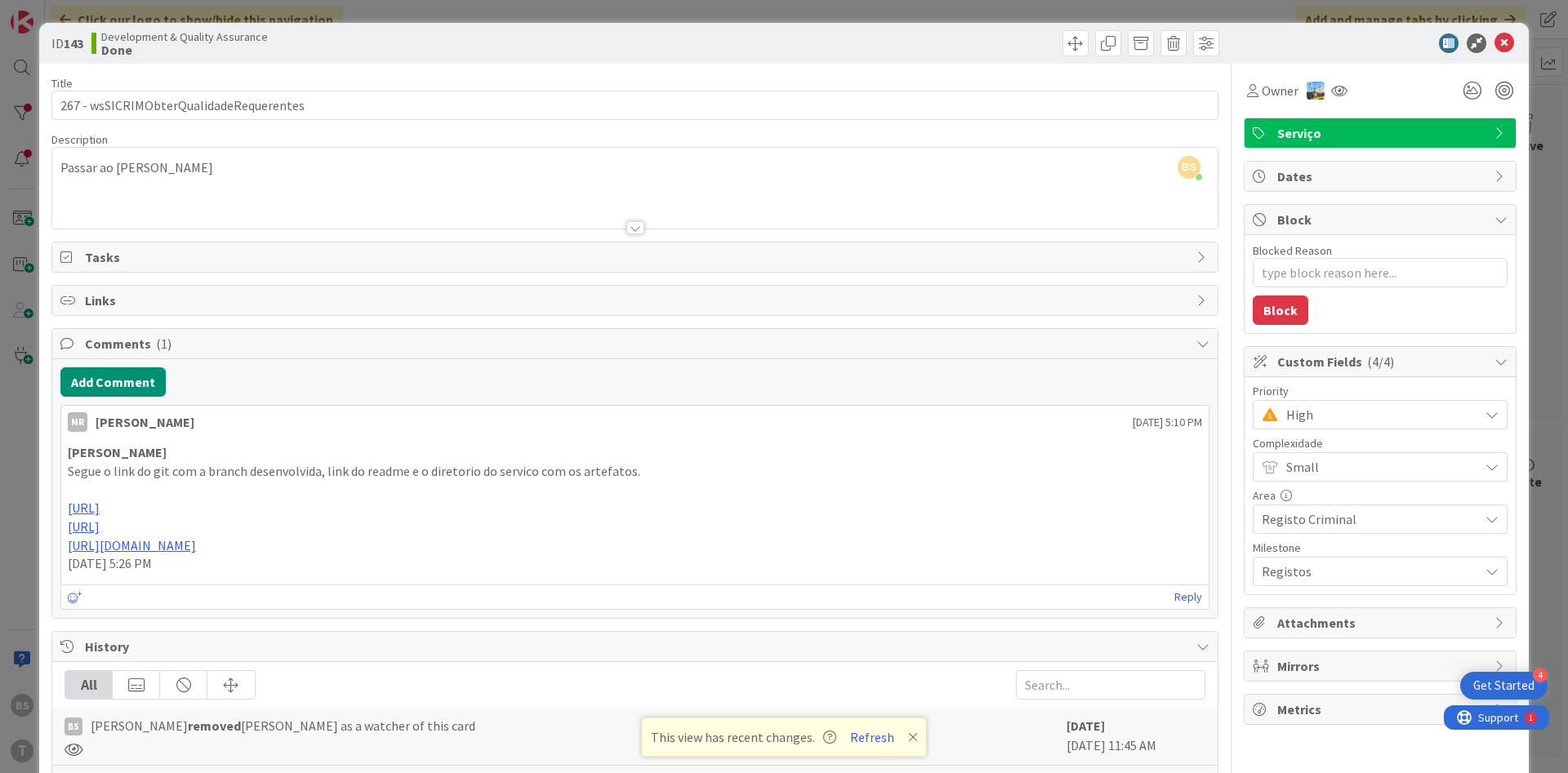
click at [1356, 413] on span "High" at bounding box center [1378, 414] width 185 height 23
click at [1305, 478] on link "Critical" at bounding box center [1380, 483] width 252 height 30
click at [1500, 50] on icon at bounding box center [1504, 42] width 20 height 19
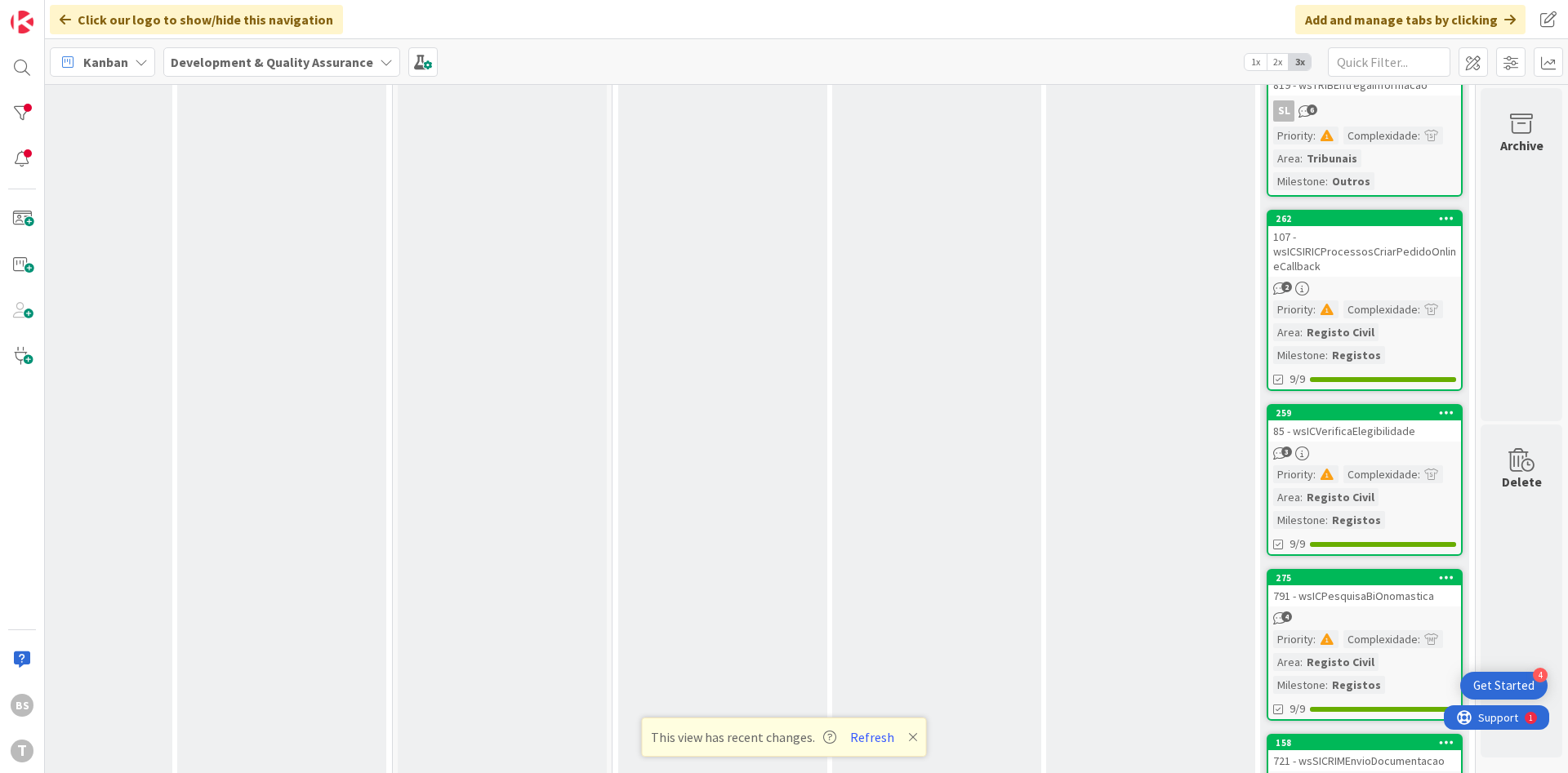
scroll to position [1175, 308]
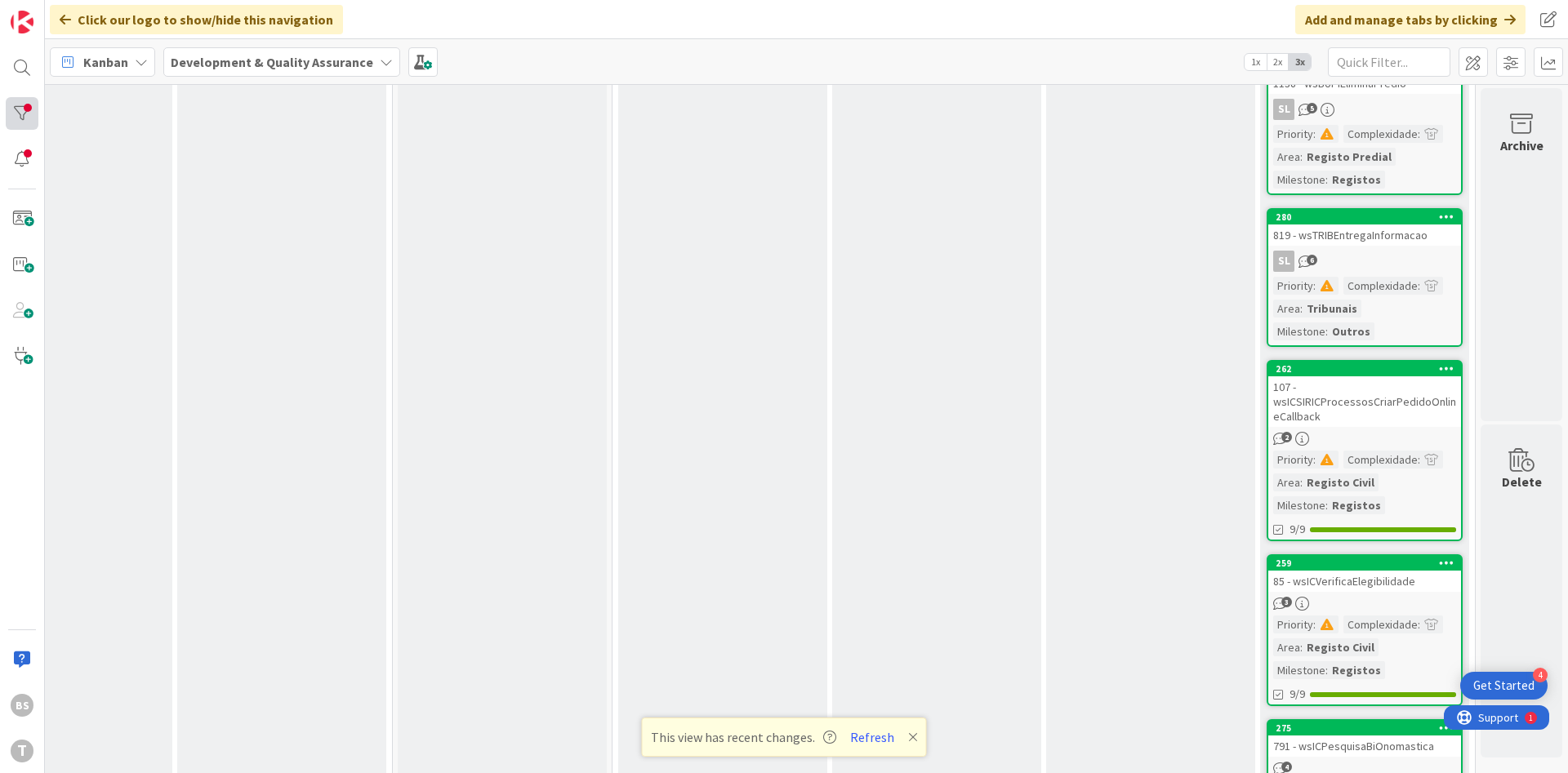
click at [28, 119] on div at bounding box center [22, 114] width 33 height 33
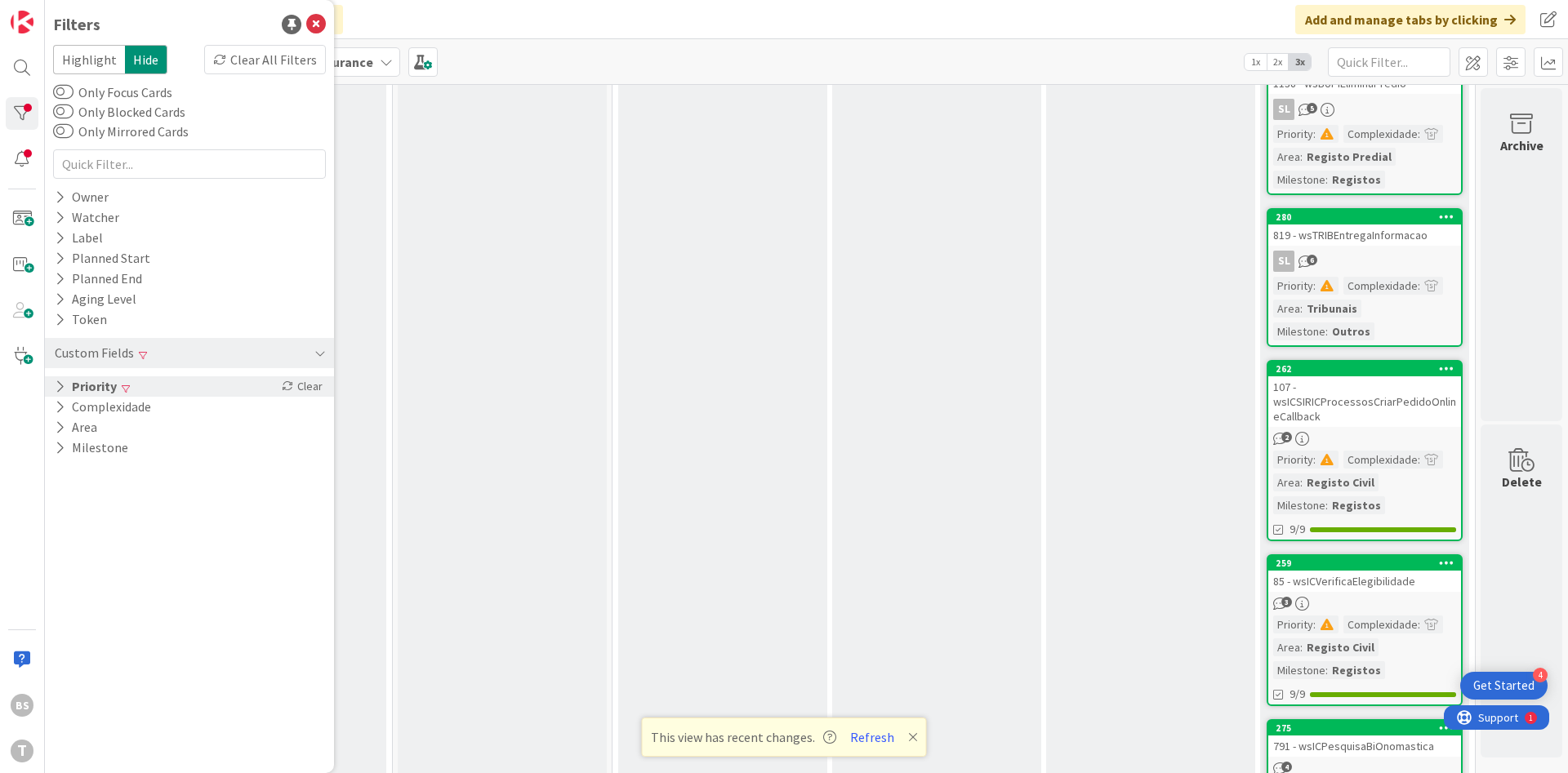
click at [170, 380] on div "Priority Clear" at bounding box center [189, 386] width 289 height 20
click at [126, 409] on span "Critical" at bounding box center [107, 411] width 60 height 21
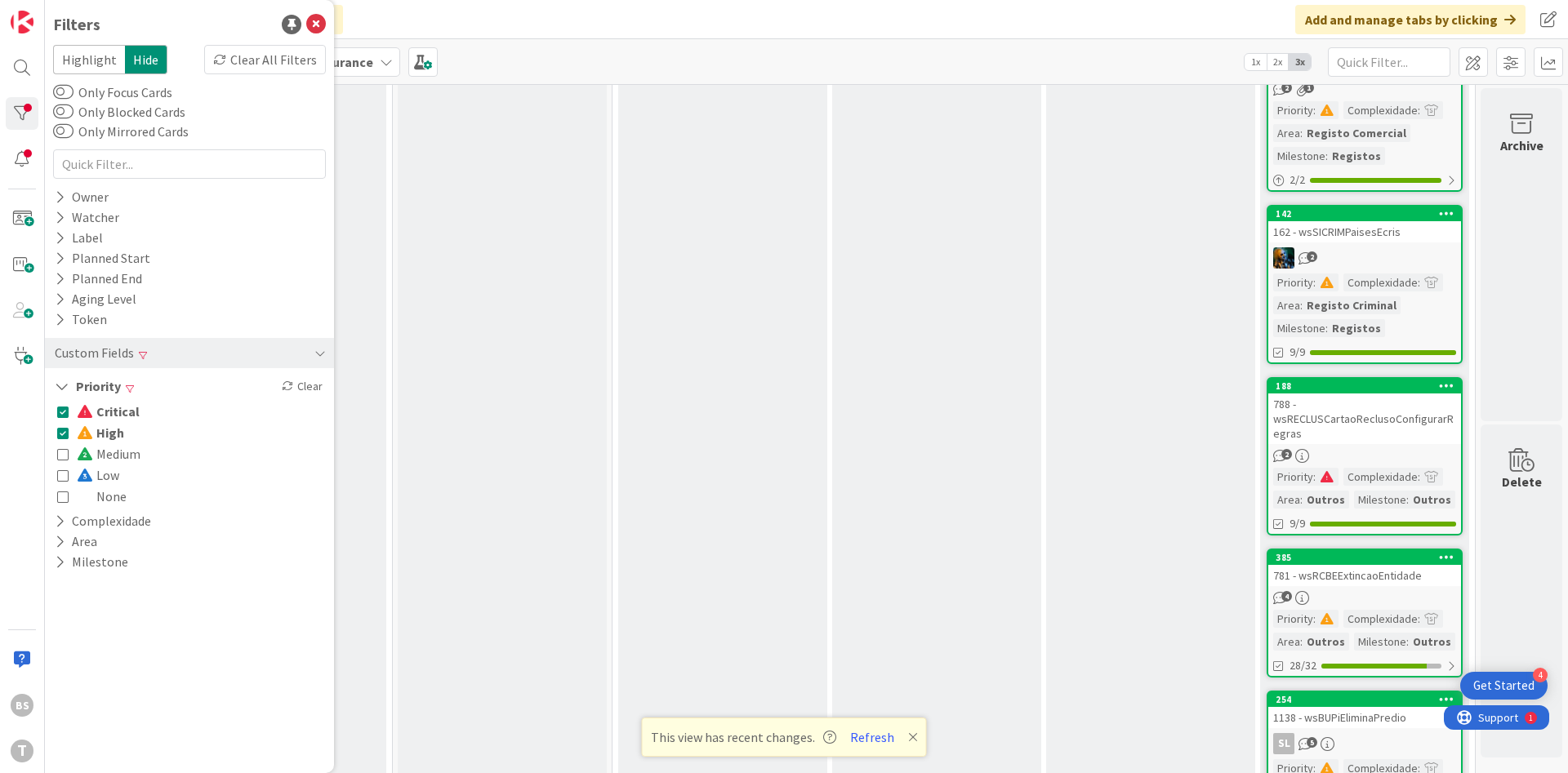
click at [74, 432] on button "High" at bounding box center [90, 432] width 67 height 21
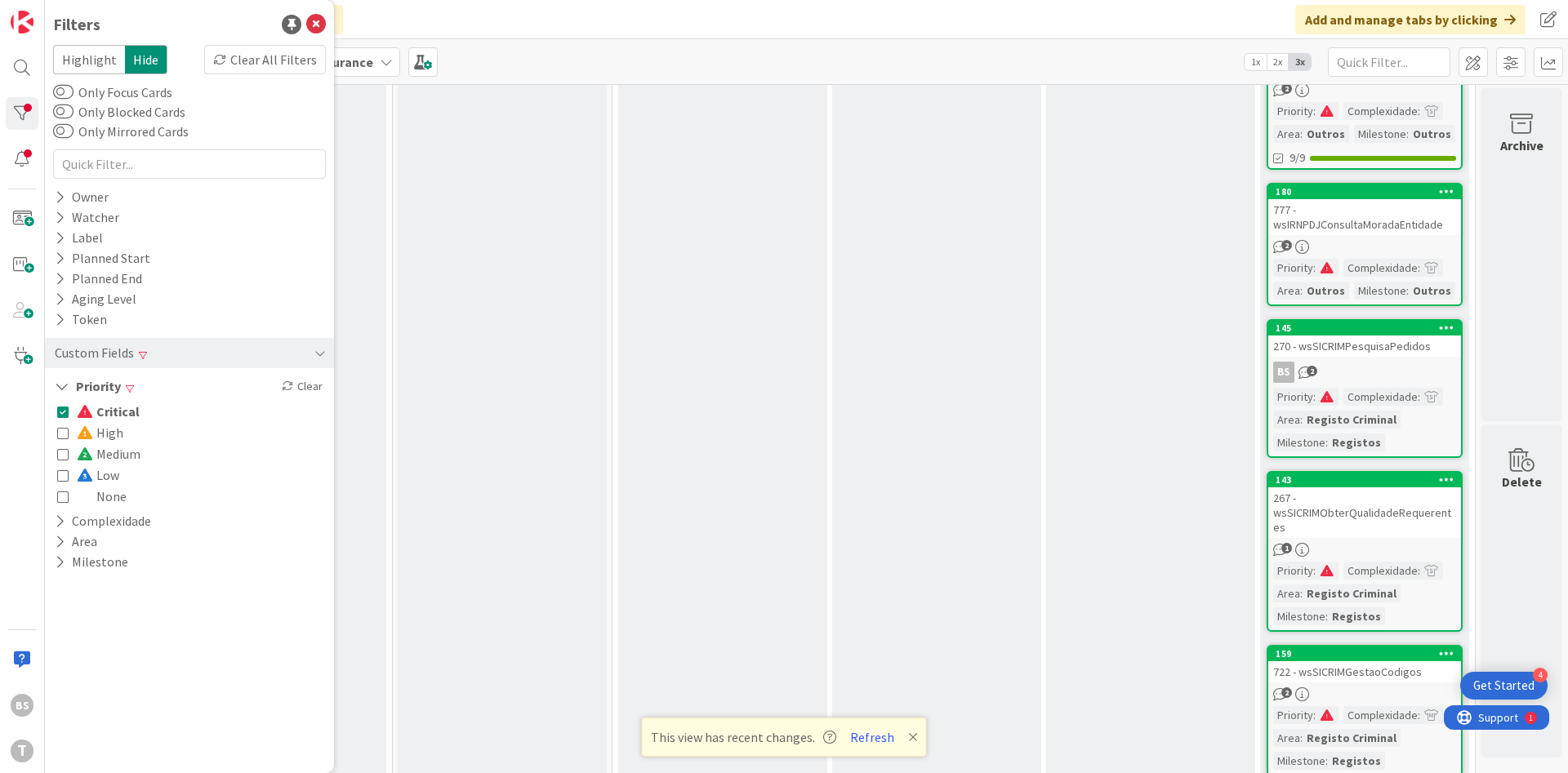
scroll to position [719, 308]
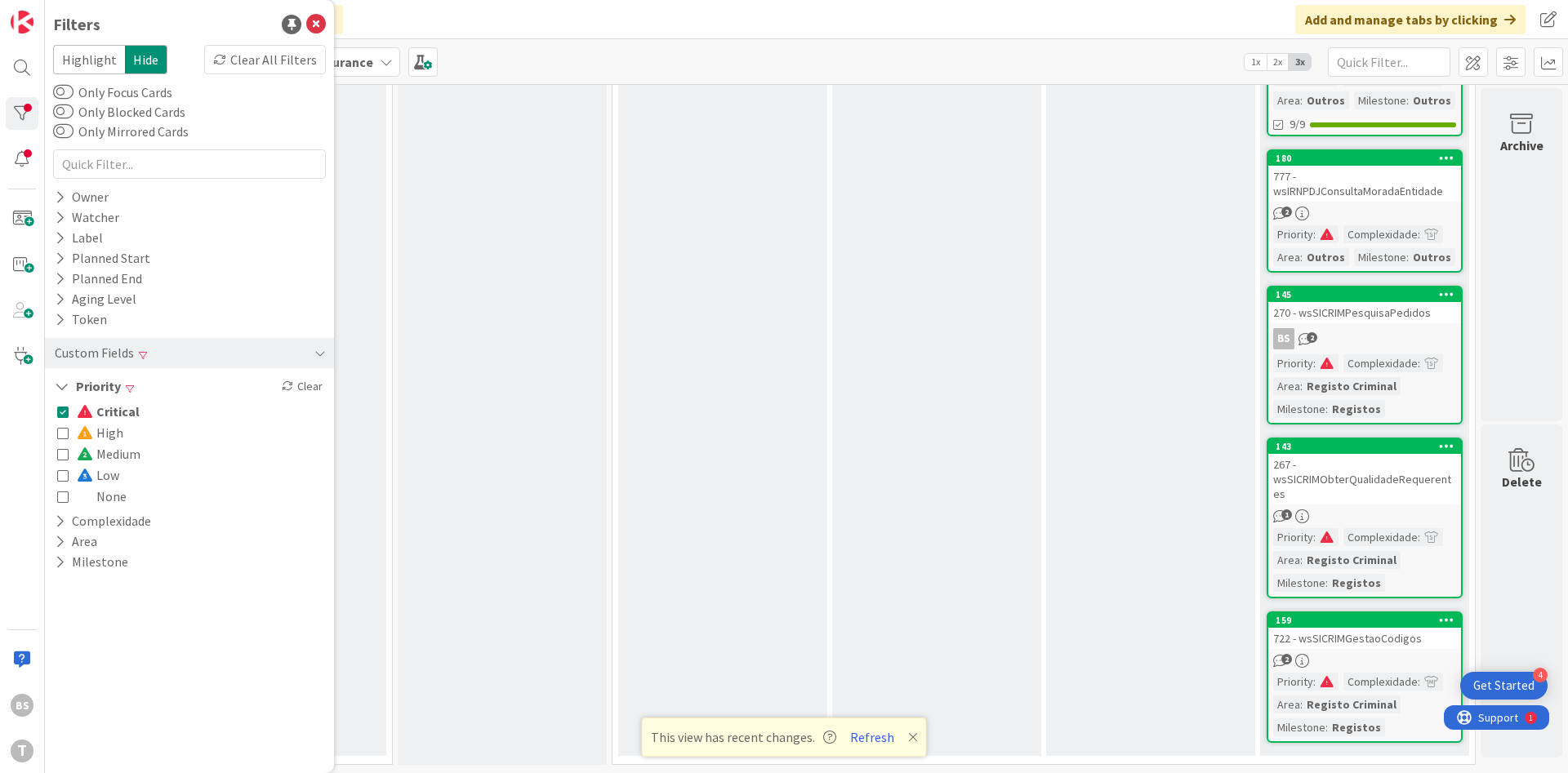
click at [1367, 642] on div "722 - wsSICRIMGestaoCodigos" at bounding box center [1364, 637] width 193 height 21
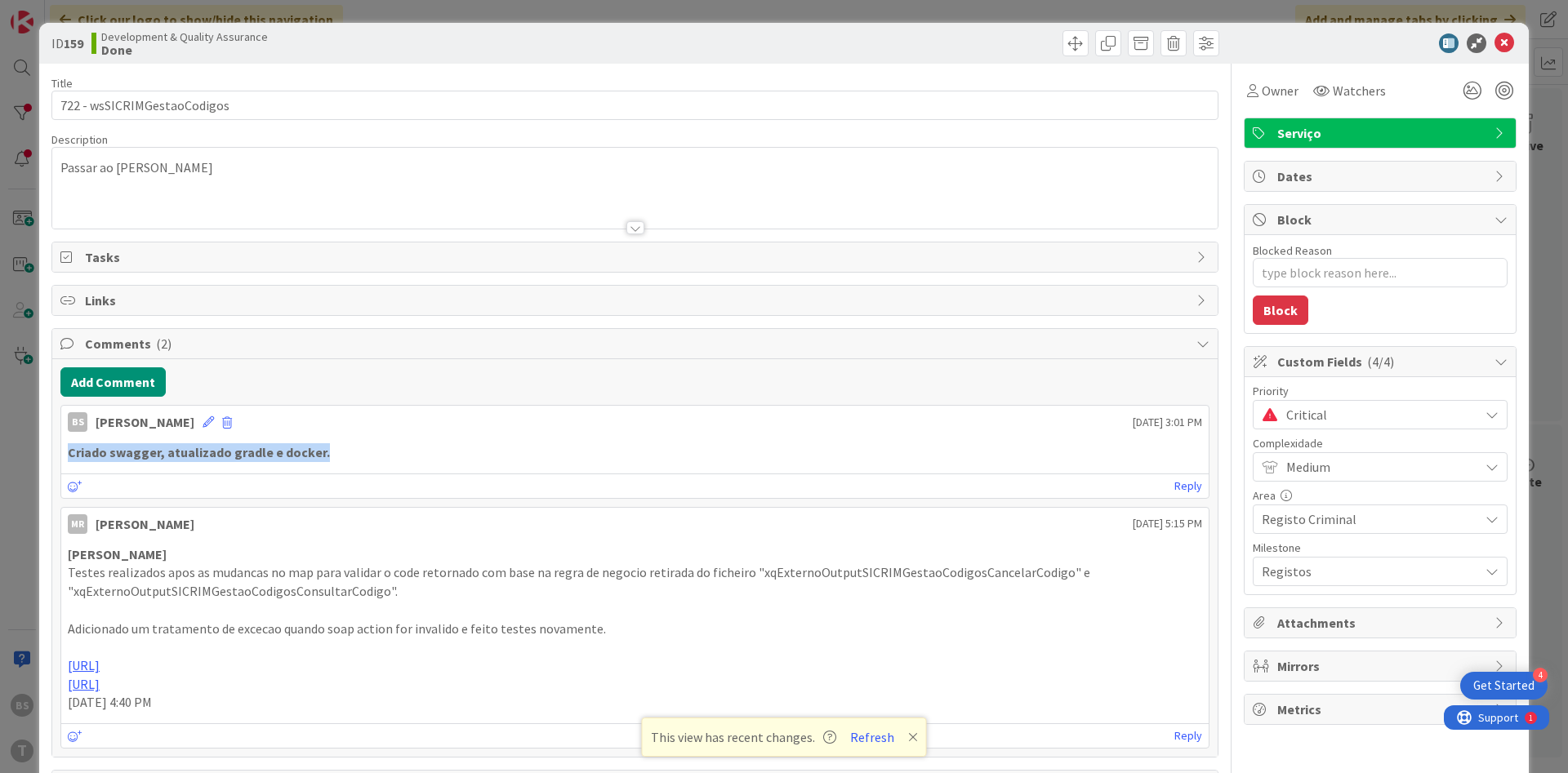
drag, startPoint x: 242, startPoint y: 466, endPoint x: 61, endPoint y: 461, distance: 181.1
click at [68, 461] on div "Criado swagger, atualizado gradle e docker." at bounding box center [634, 453] width 1134 height 19
copy strong "Criado swagger, atualizado gradle e docker."
click at [1514, 45] on div at bounding box center [1371, 42] width 289 height 19
click at [1505, 46] on icon at bounding box center [1504, 42] width 20 height 19
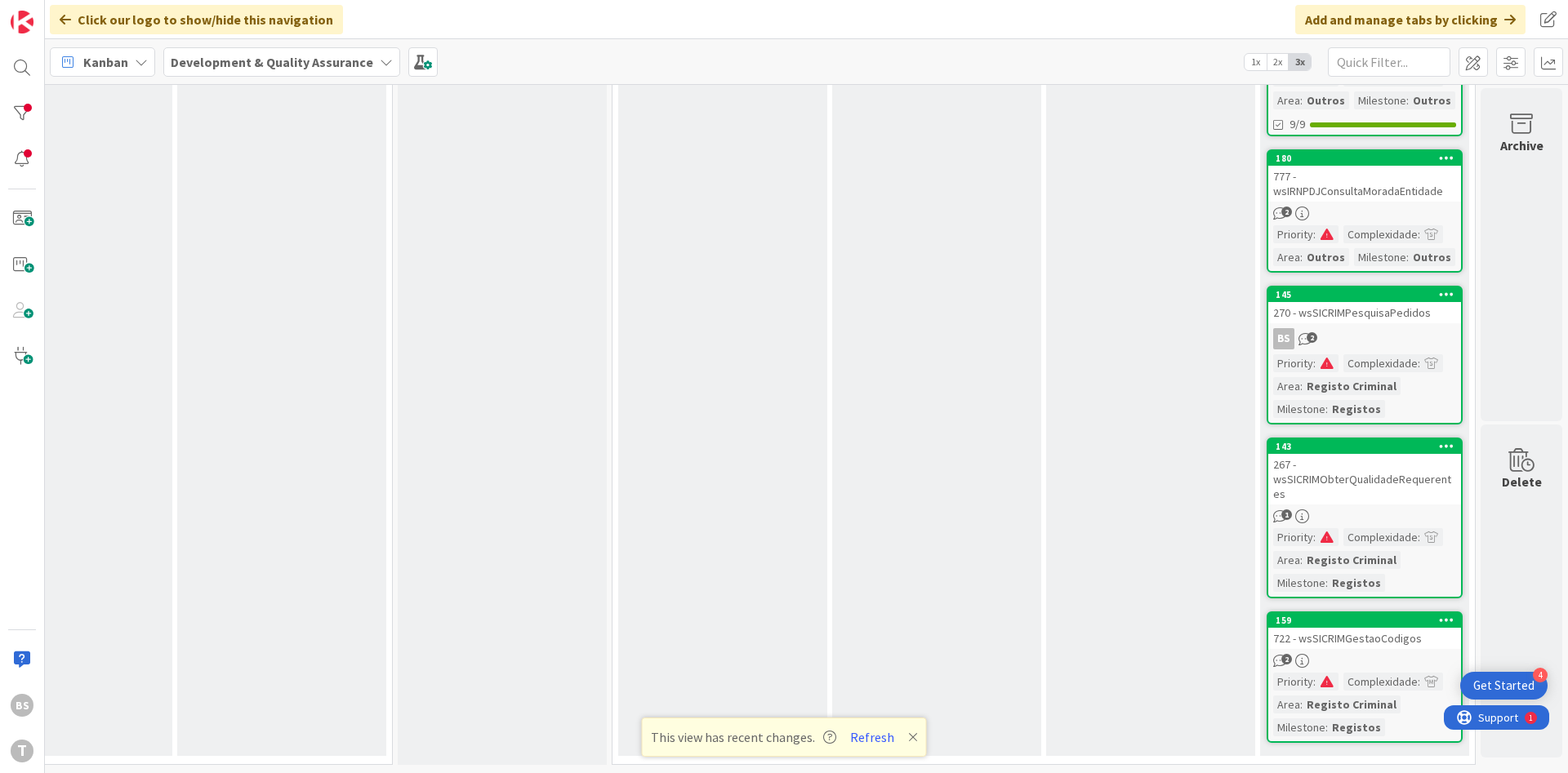
click at [1359, 487] on div "267 - wsSICRIMObterQualidadeRequerentes" at bounding box center [1364, 479] width 193 height 51
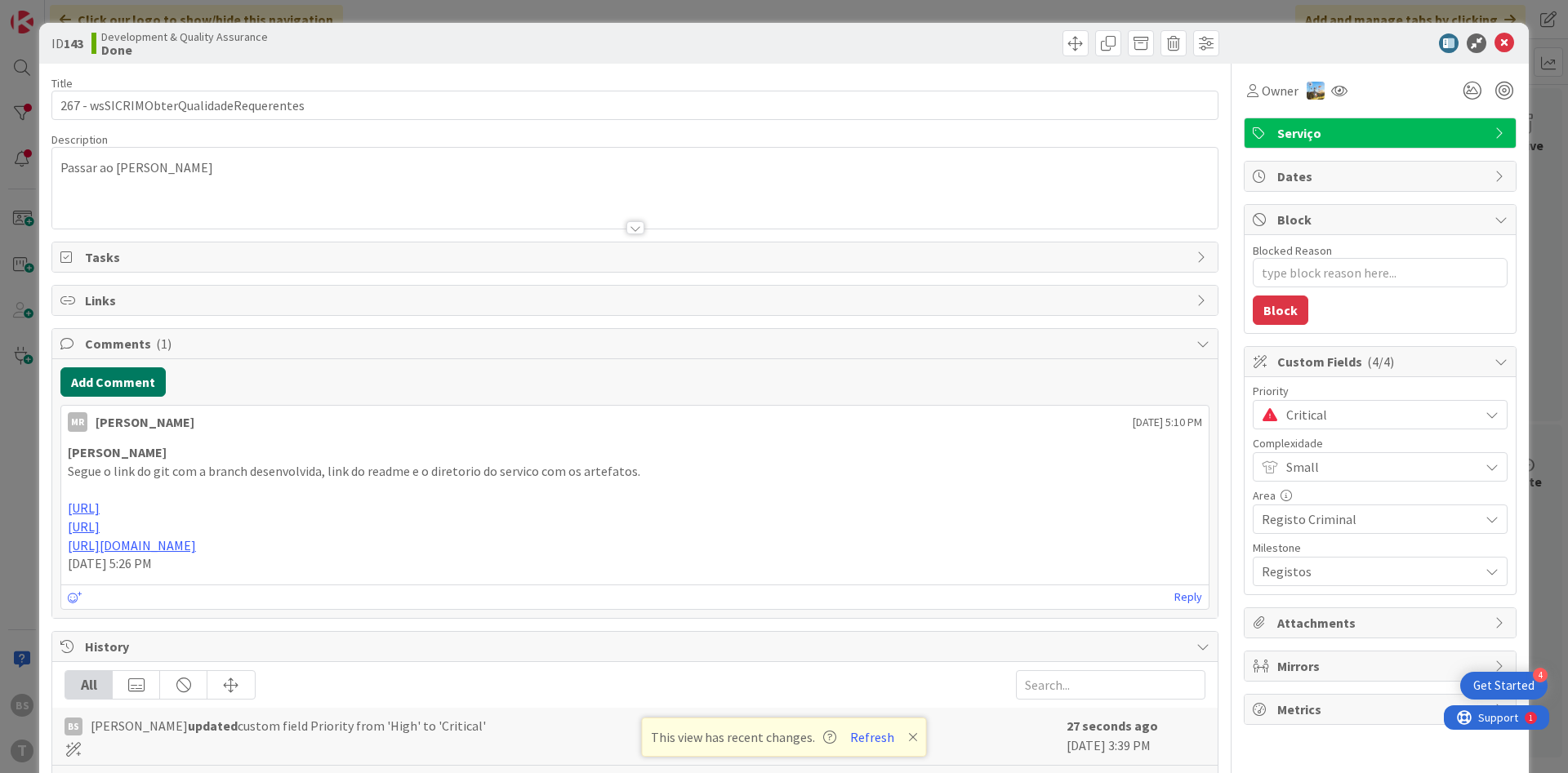
click at [126, 378] on button "Add Comment" at bounding box center [113, 381] width 105 height 30
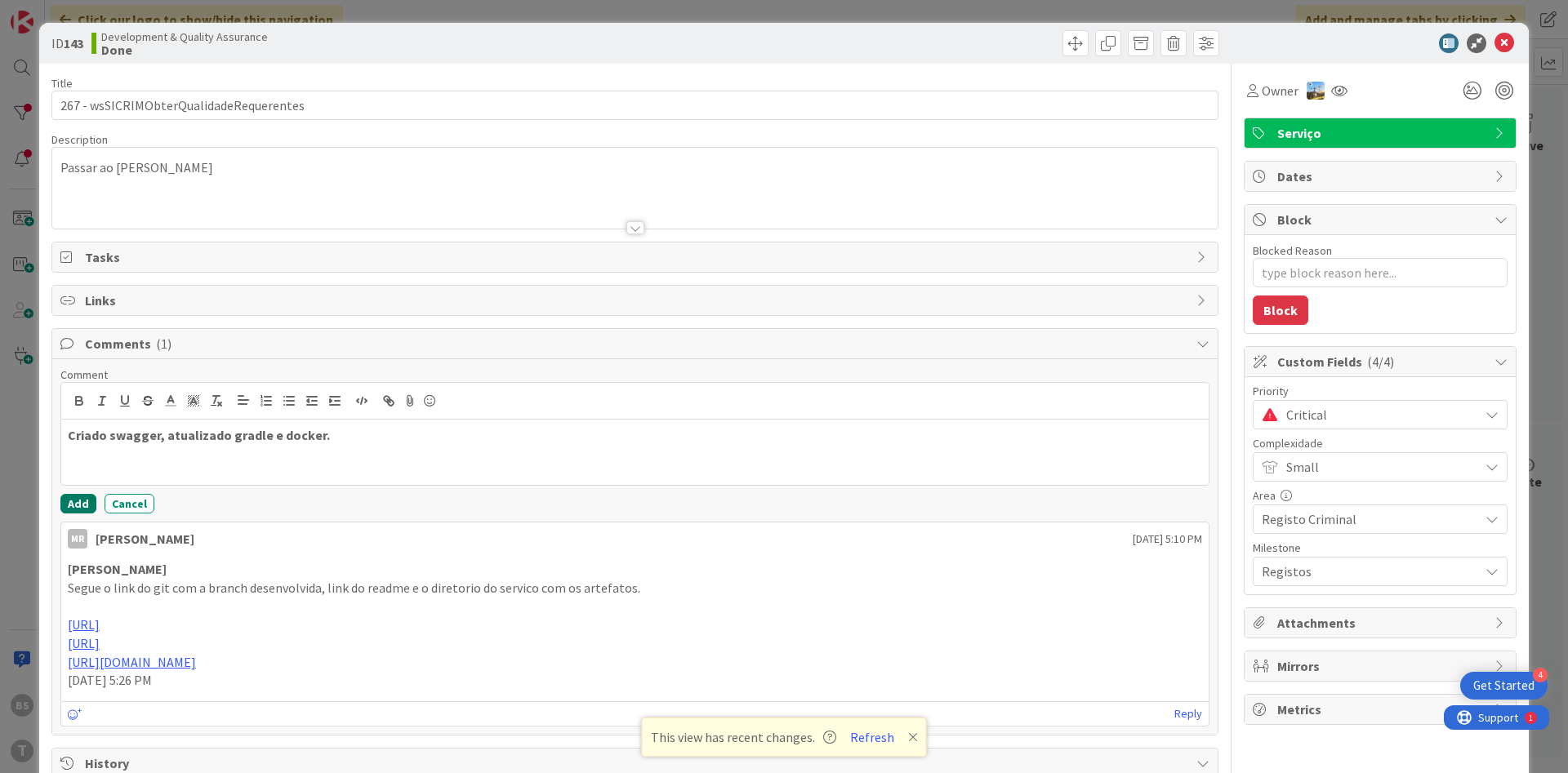
click at [78, 499] on button "Add" at bounding box center [78, 503] width 36 height 19
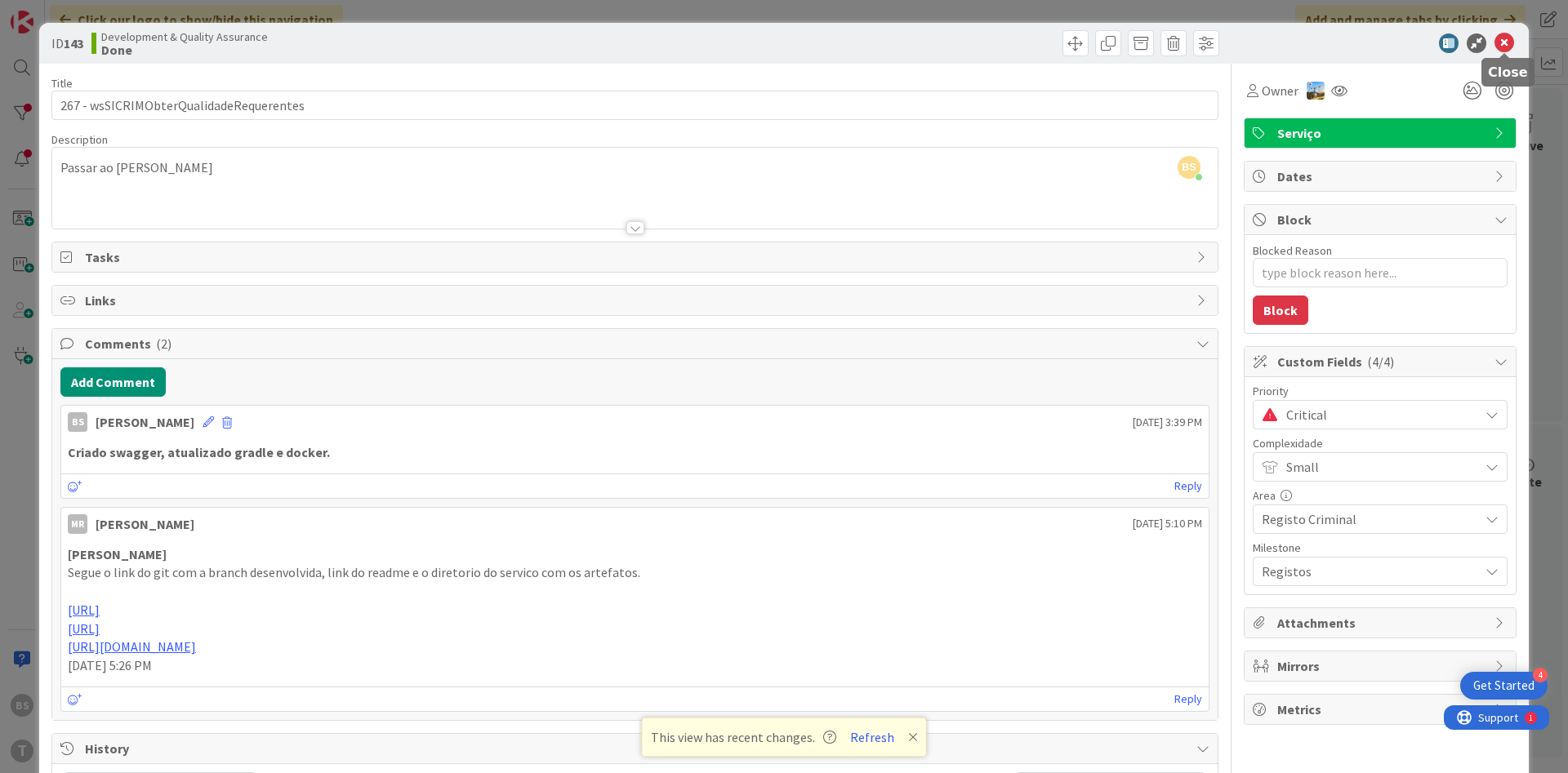
click at [1504, 48] on icon at bounding box center [1504, 42] width 20 height 19
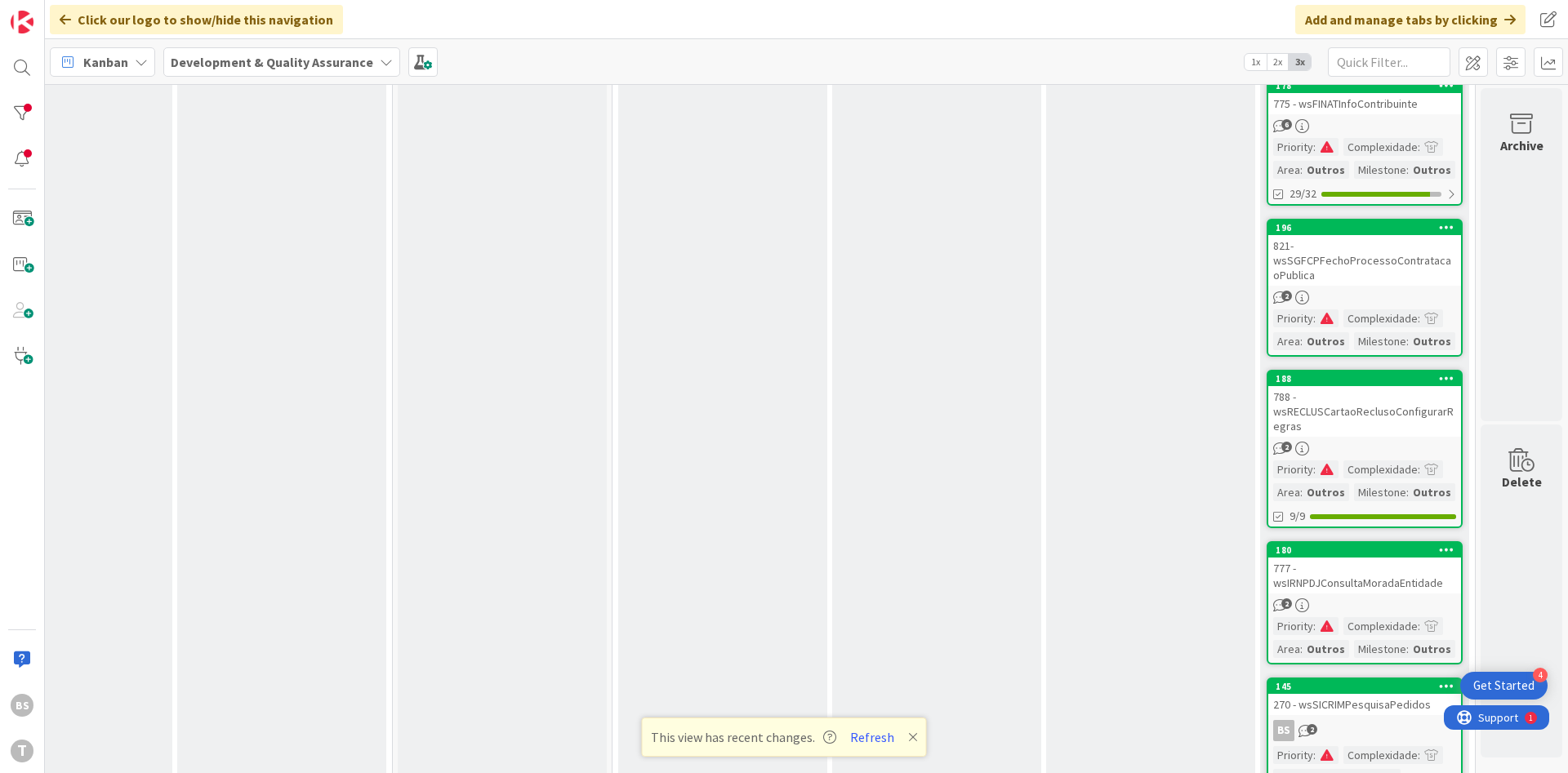
scroll to position [0, 308]
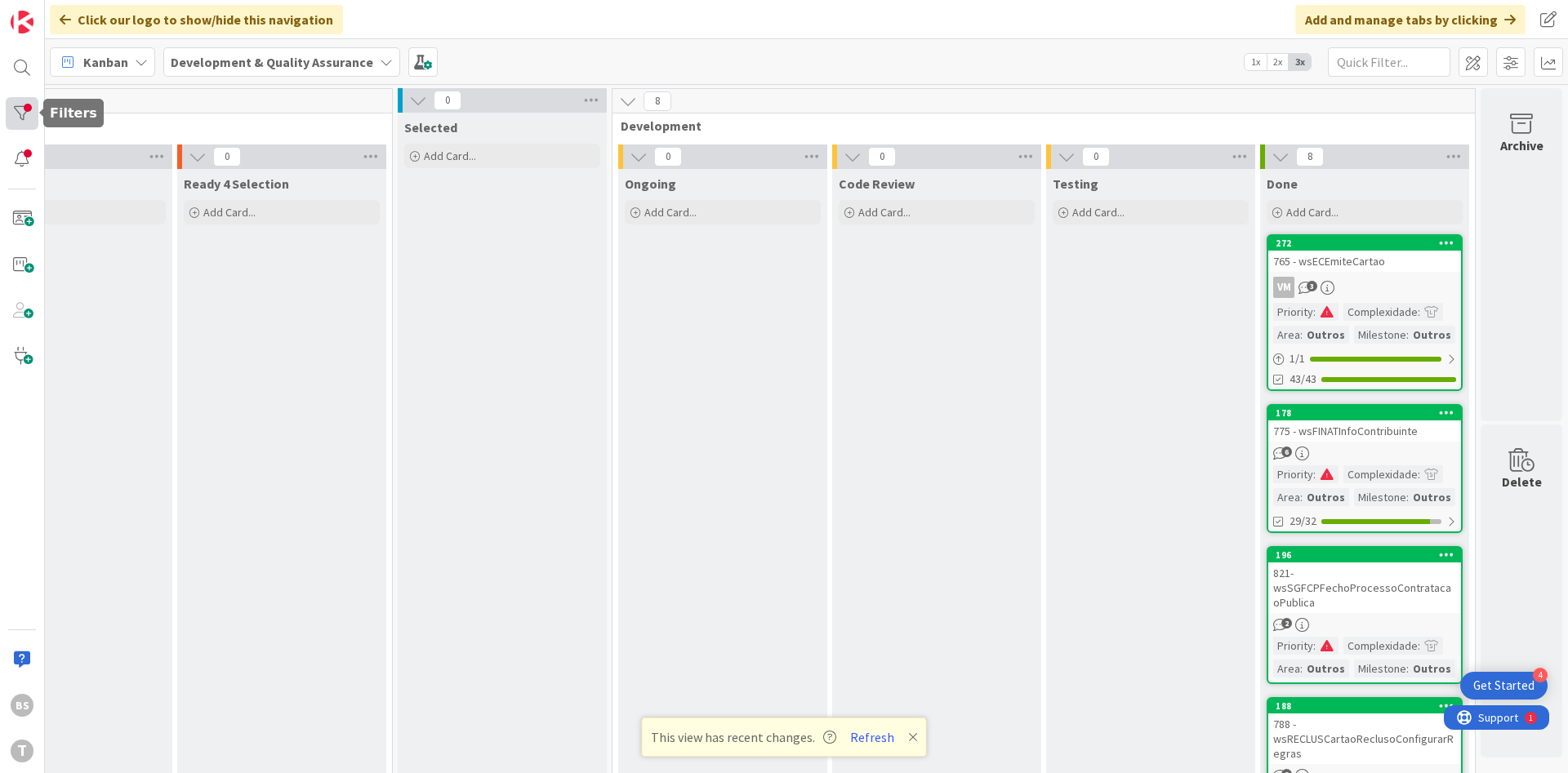
click at [33, 113] on div at bounding box center [22, 114] width 33 height 33
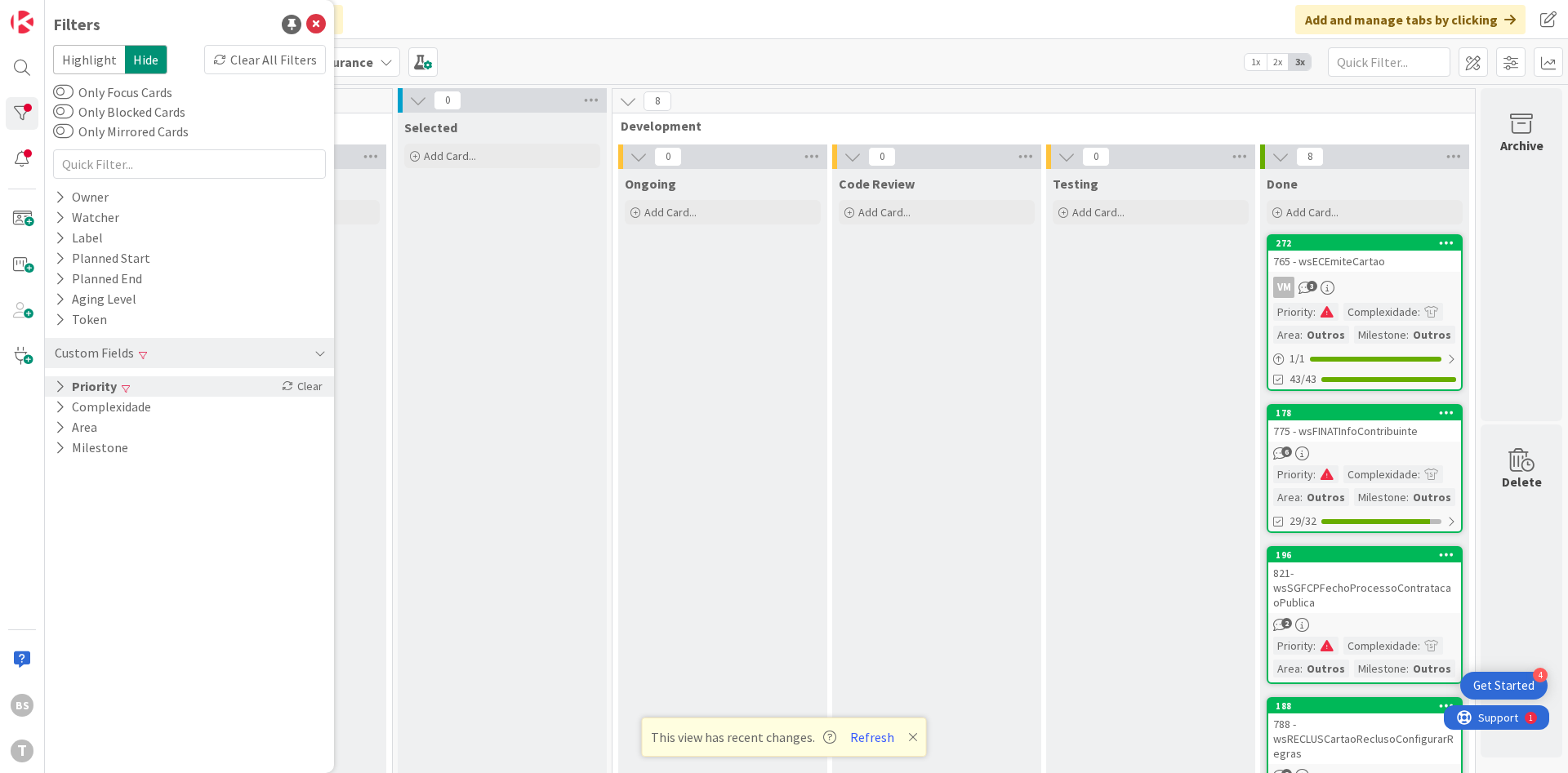
click at [205, 384] on div "Priority Clear" at bounding box center [189, 386] width 289 height 20
click at [148, 402] on div "Critical High Medium Low None" at bounding box center [189, 453] width 265 height 106
click at [67, 417] on icon at bounding box center [62, 411] width 11 height 11
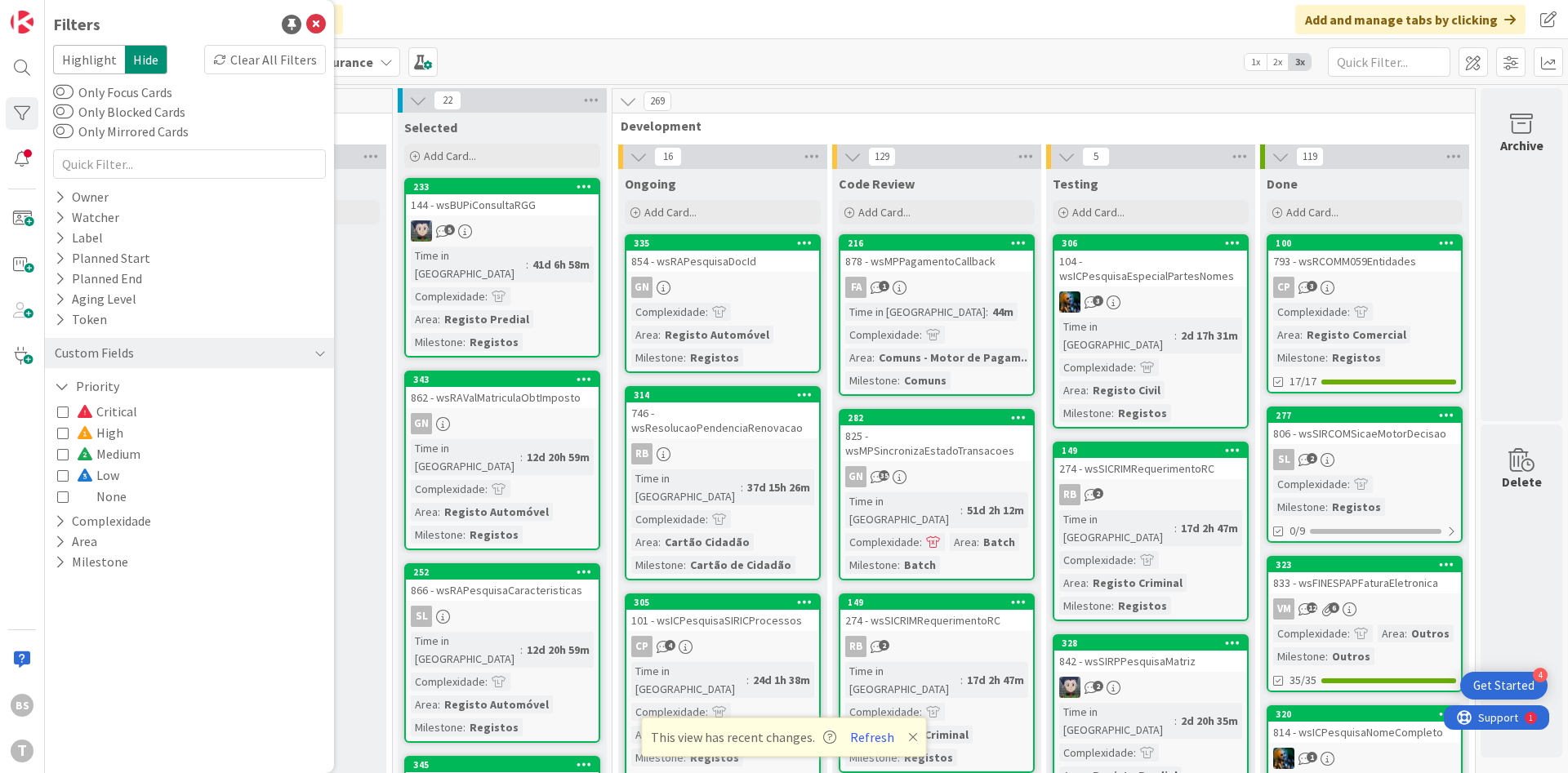
click at [59, 419] on button "Critical" at bounding box center [97, 411] width 80 height 21
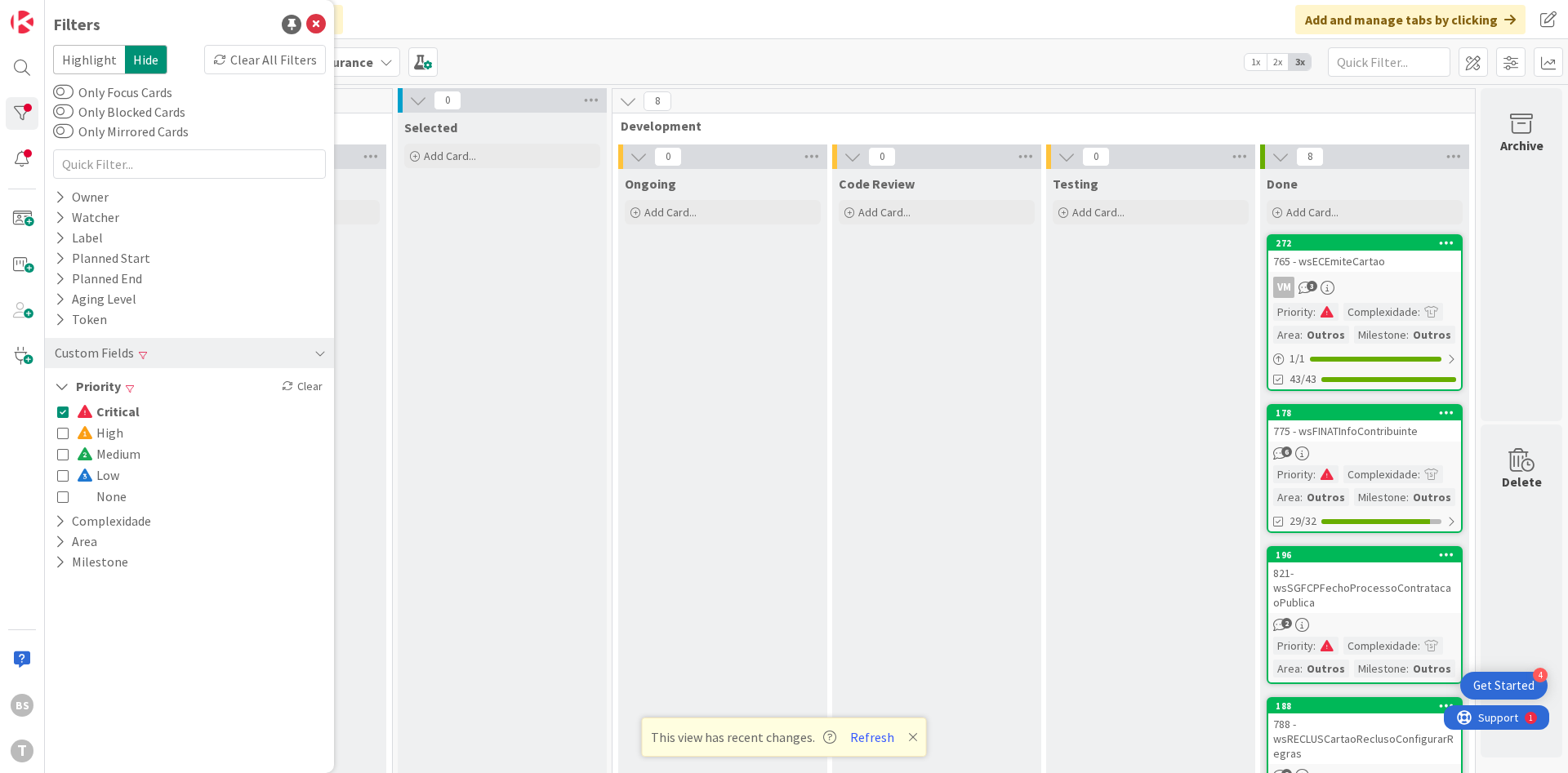
click at [61, 417] on icon at bounding box center [62, 411] width 11 height 11
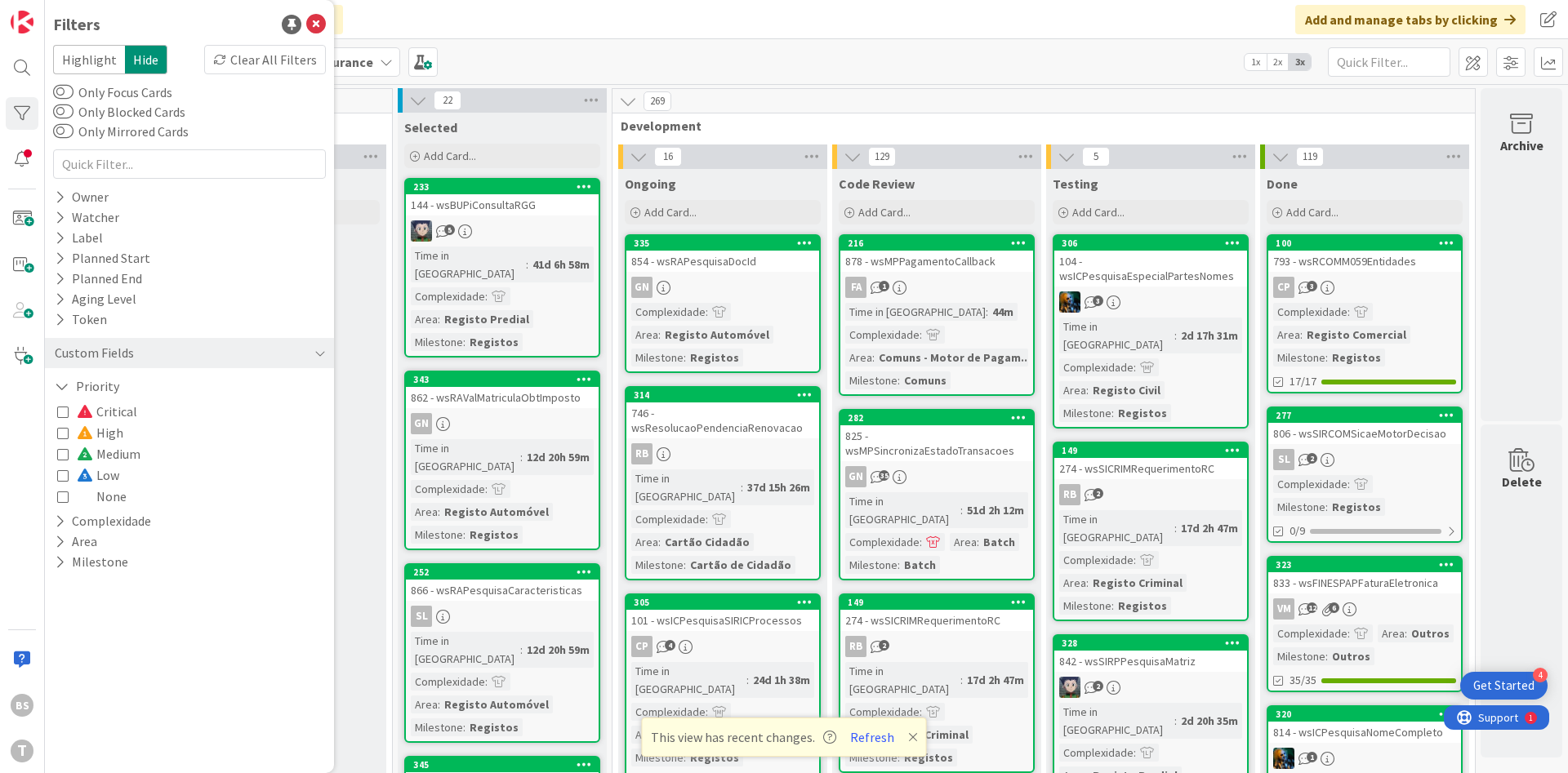
click at [64, 416] on icon at bounding box center [62, 411] width 11 height 11
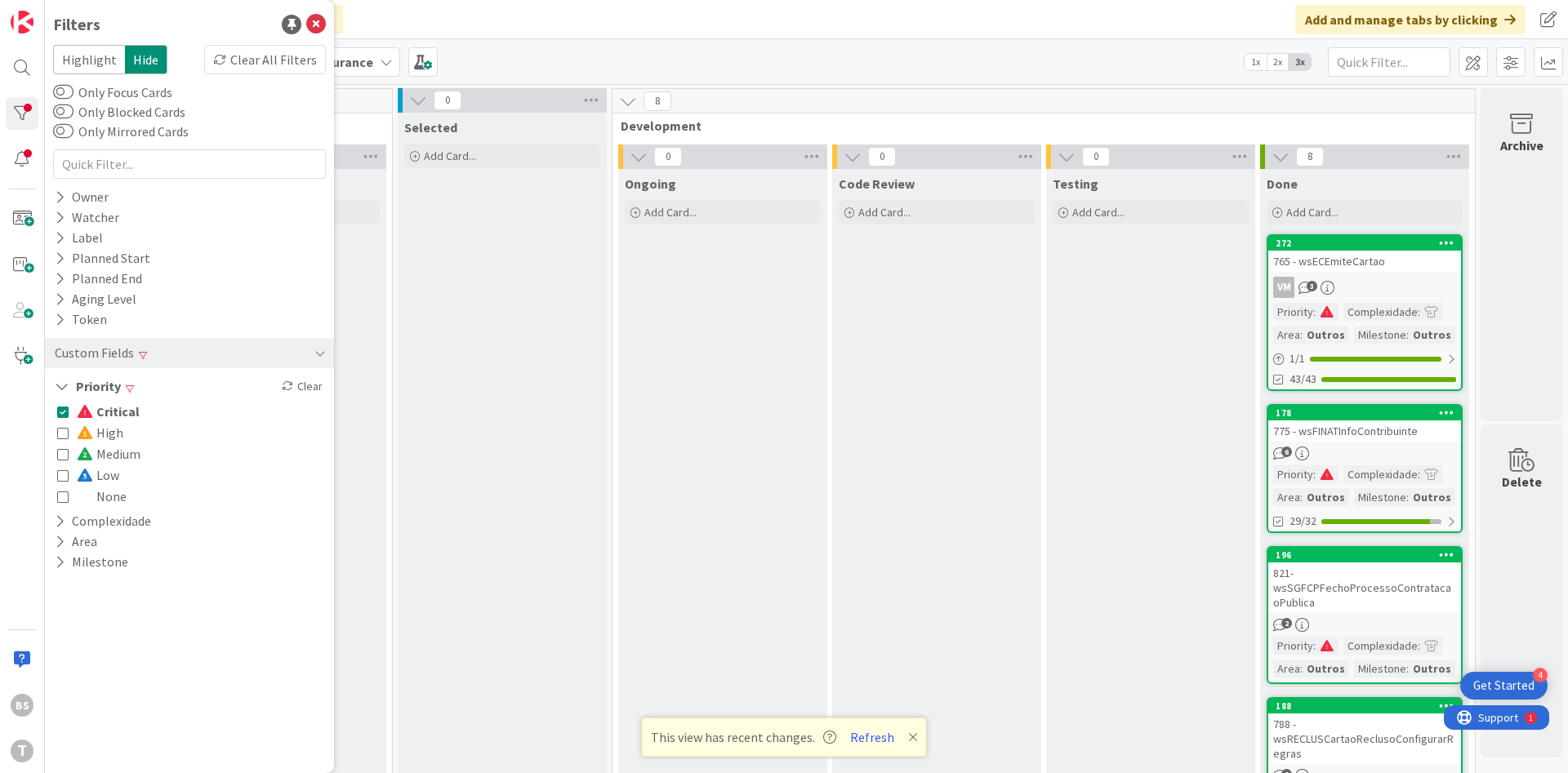
click at [64, 416] on icon at bounding box center [62, 411] width 11 height 11
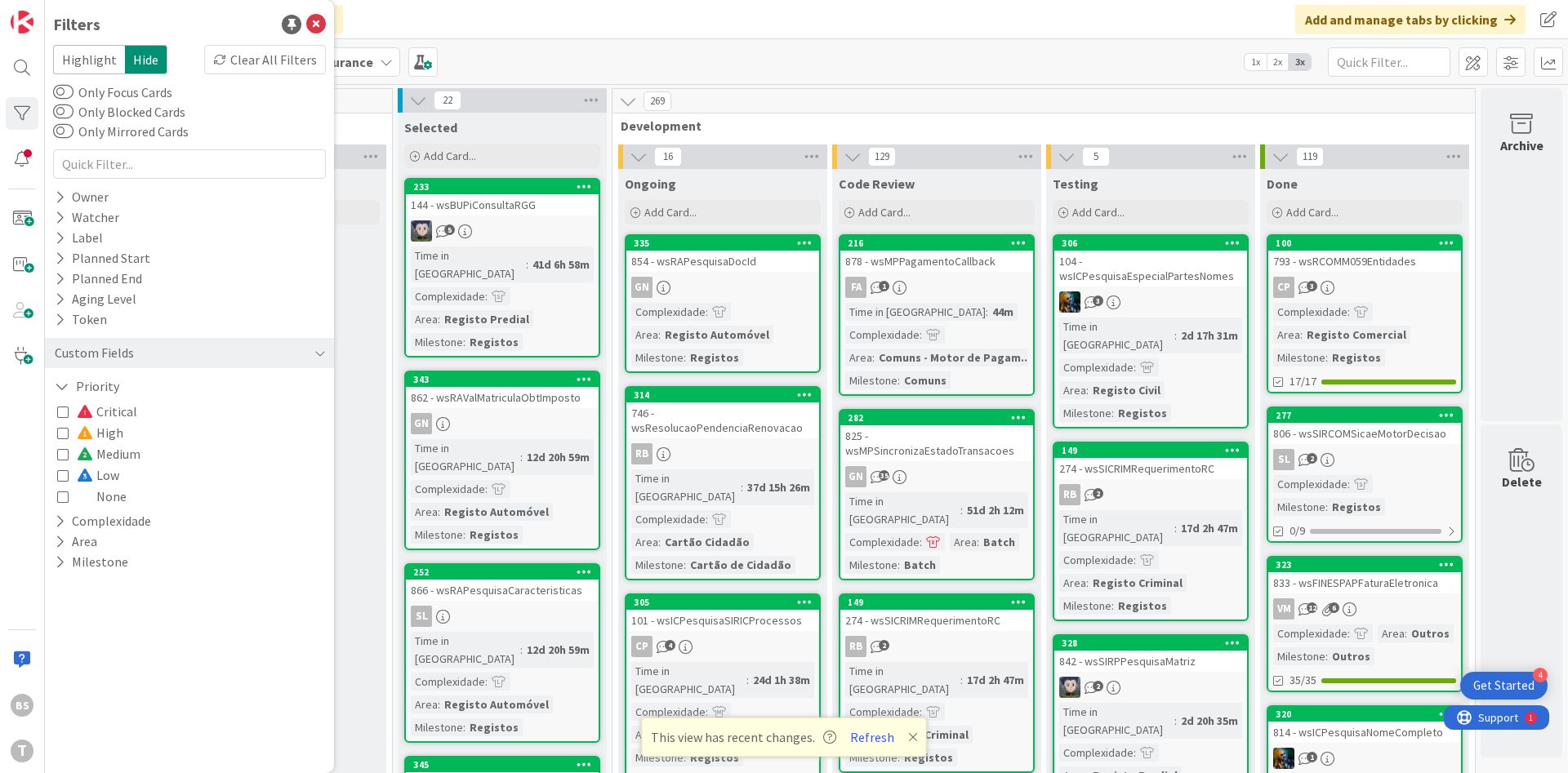
click at [66, 437] on icon at bounding box center [62, 432] width 11 height 11
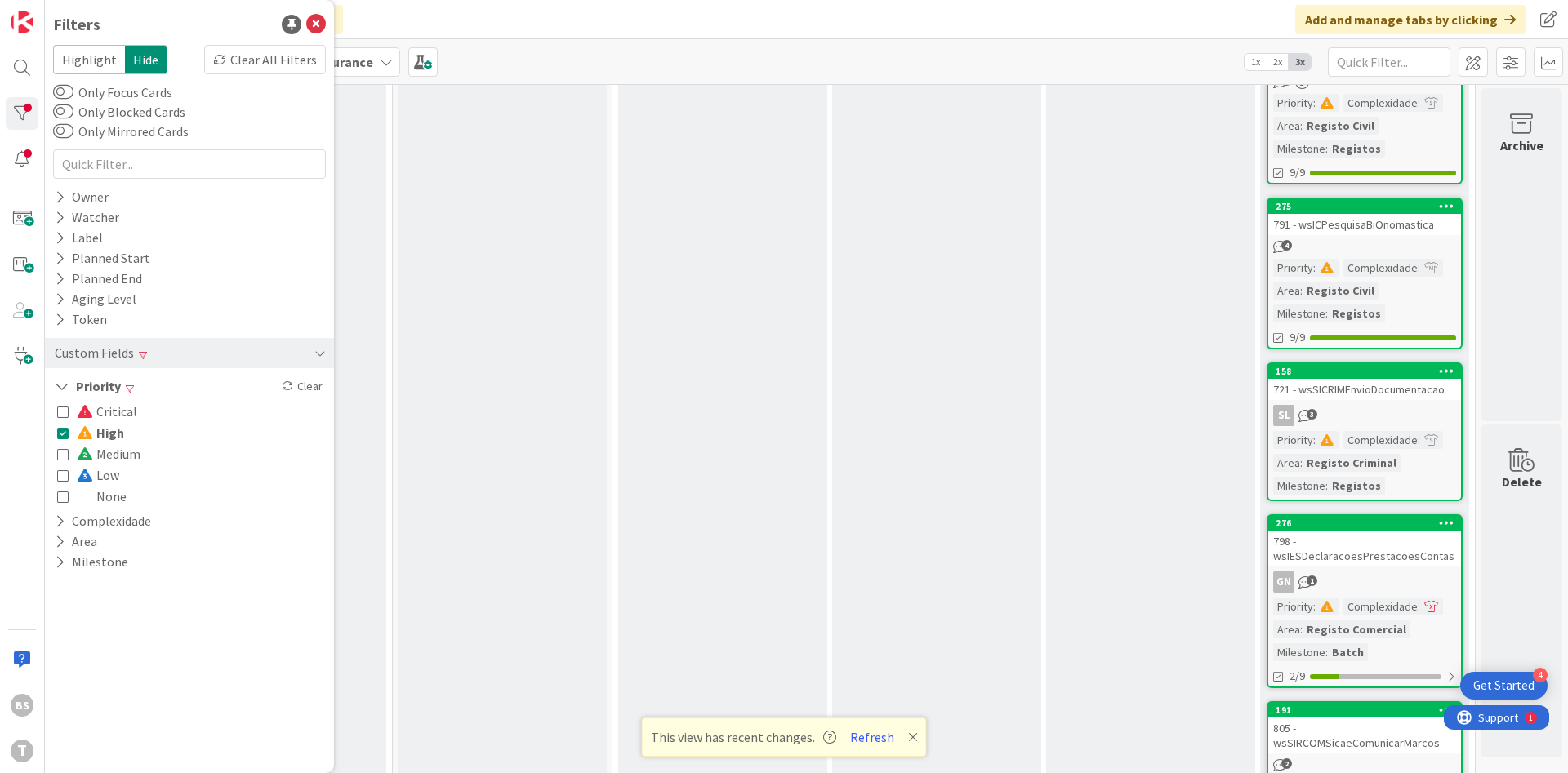
scroll to position [1763, 308]
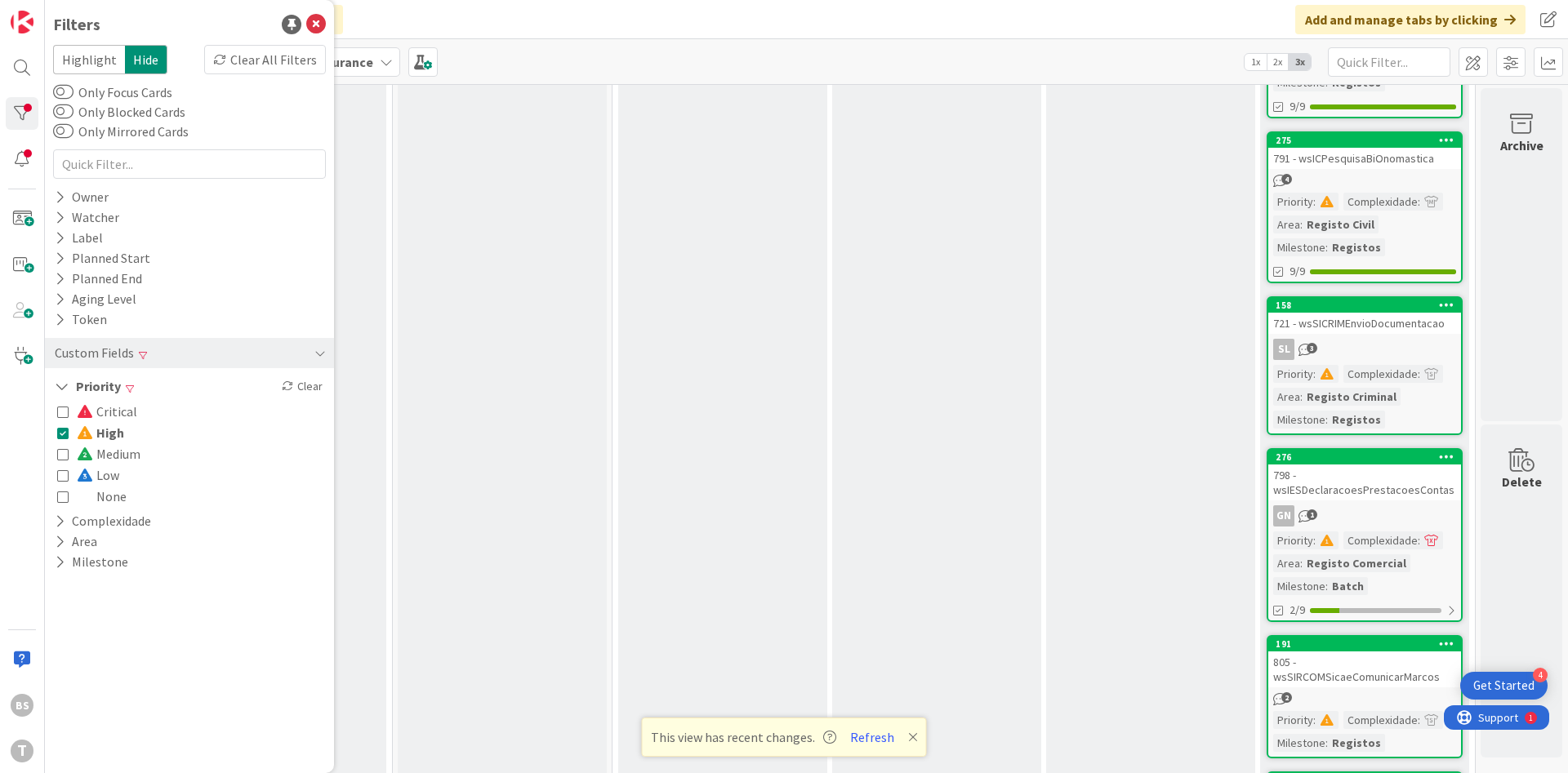
click at [1377, 500] on link "276 798 - wsIESDeclaracoesPrestacoesContas GN 1 Priority : Complexidade : Area …" at bounding box center [1364, 535] width 196 height 174
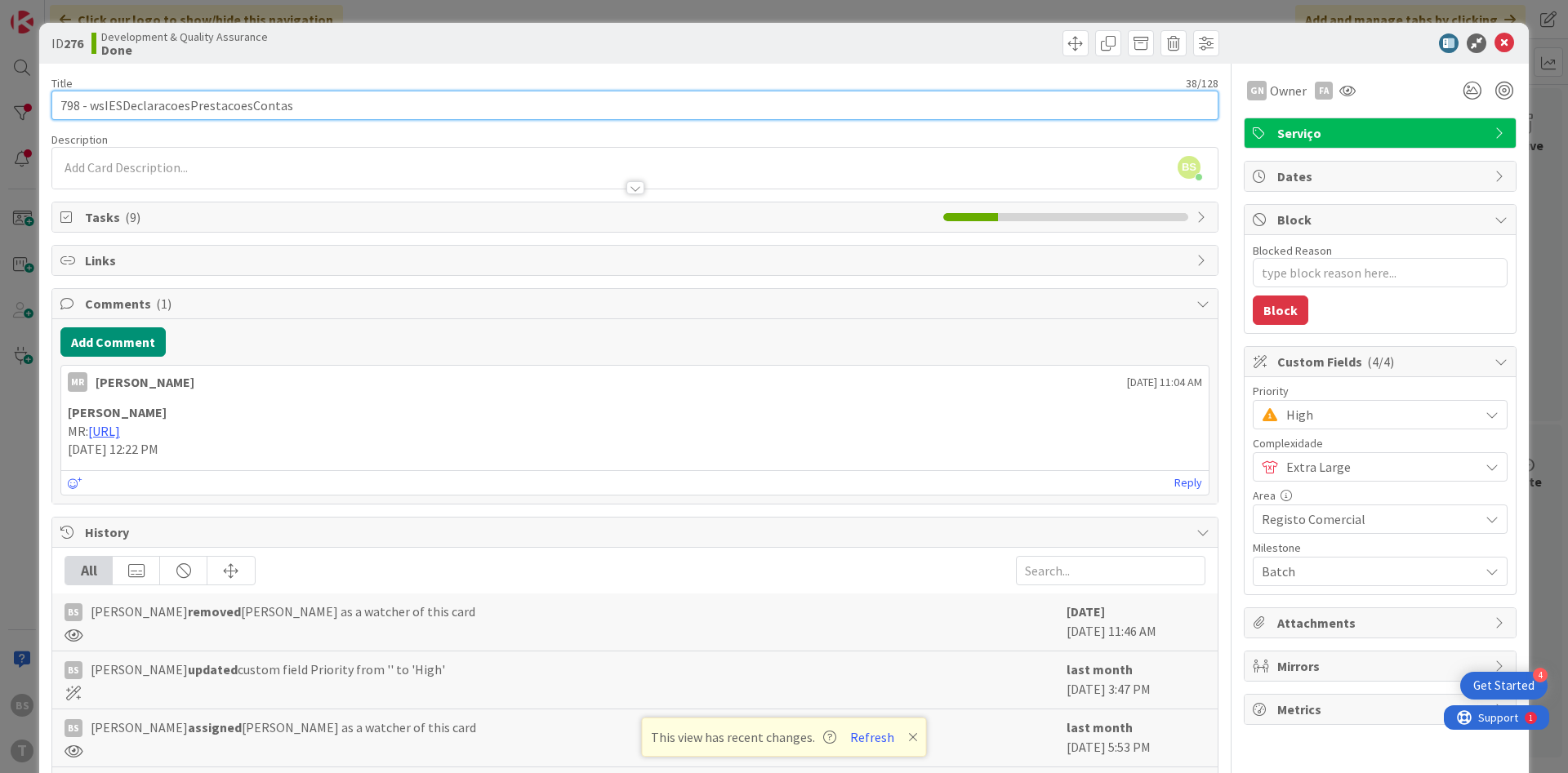
click at [227, 112] on input "798 - wsIESDeclaracoesPrestacoesContas" at bounding box center [635, 105] width 1167 height 30
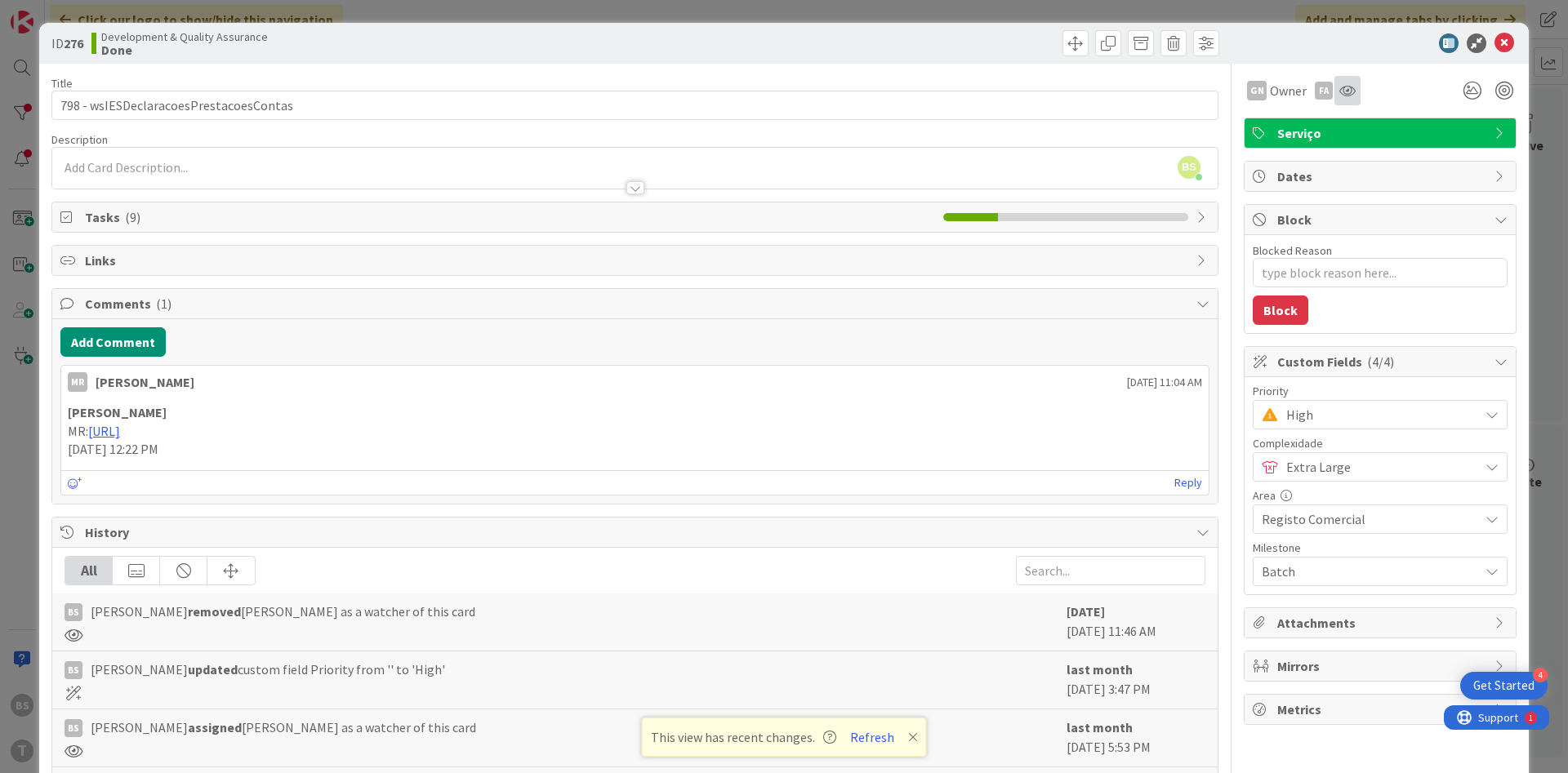
click at [1359, 81] on div at bounding box center [1347, 91] width 26 height 30
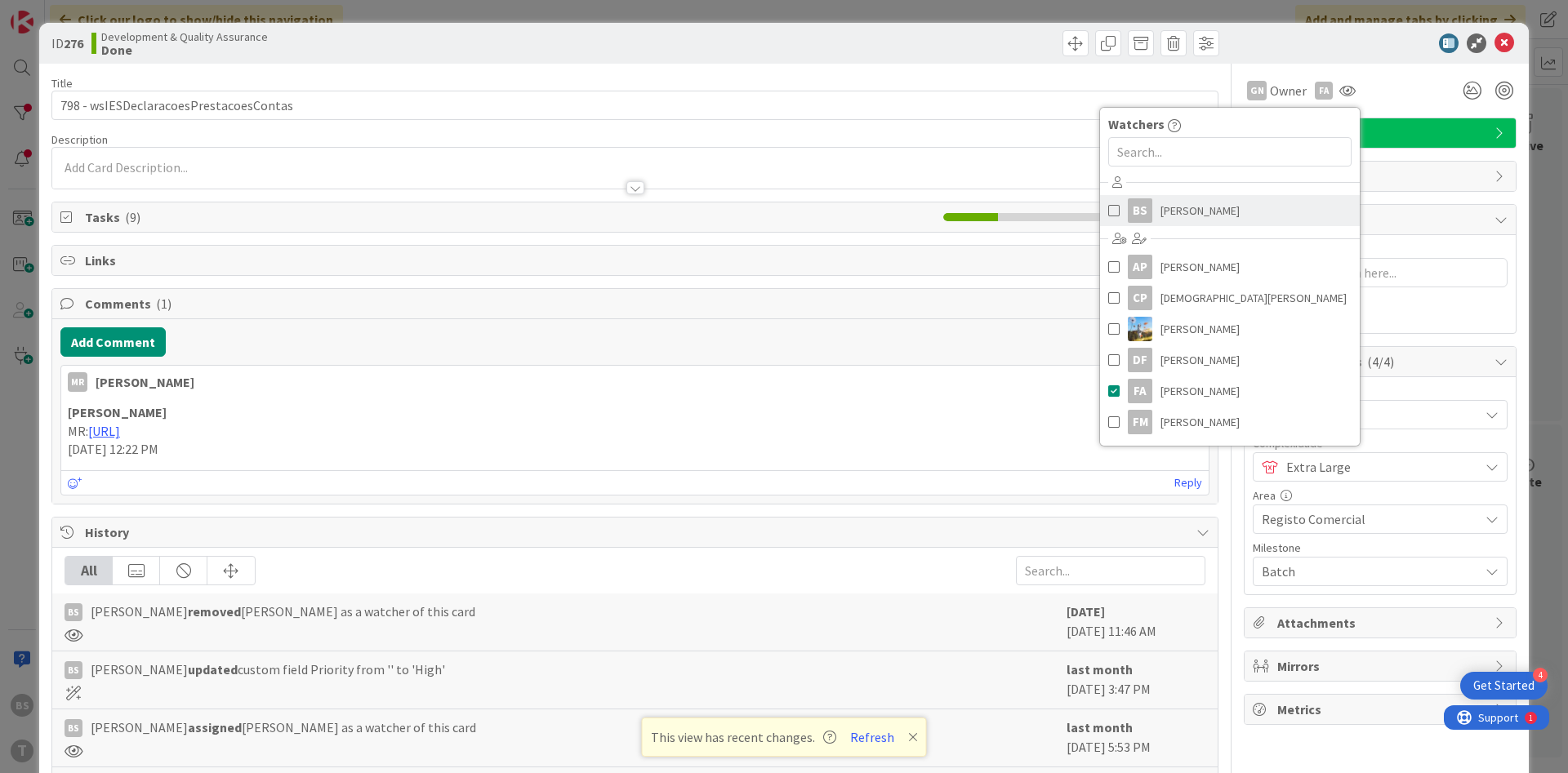
click at [1220, 204] on link "BS [PERSON_NAME]" at bounding box center [1230, 210] width 259 height 31
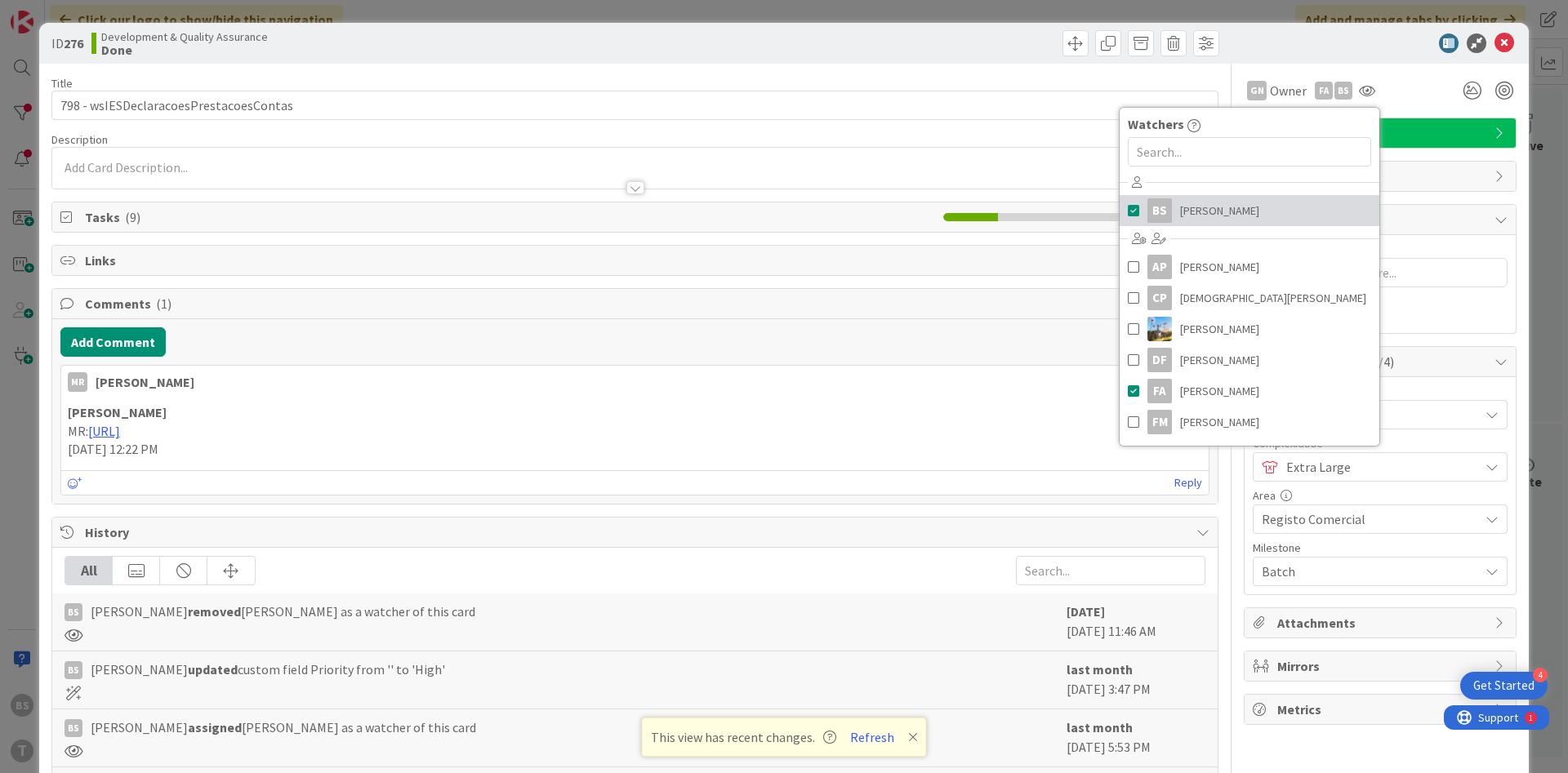
type textarea "x"
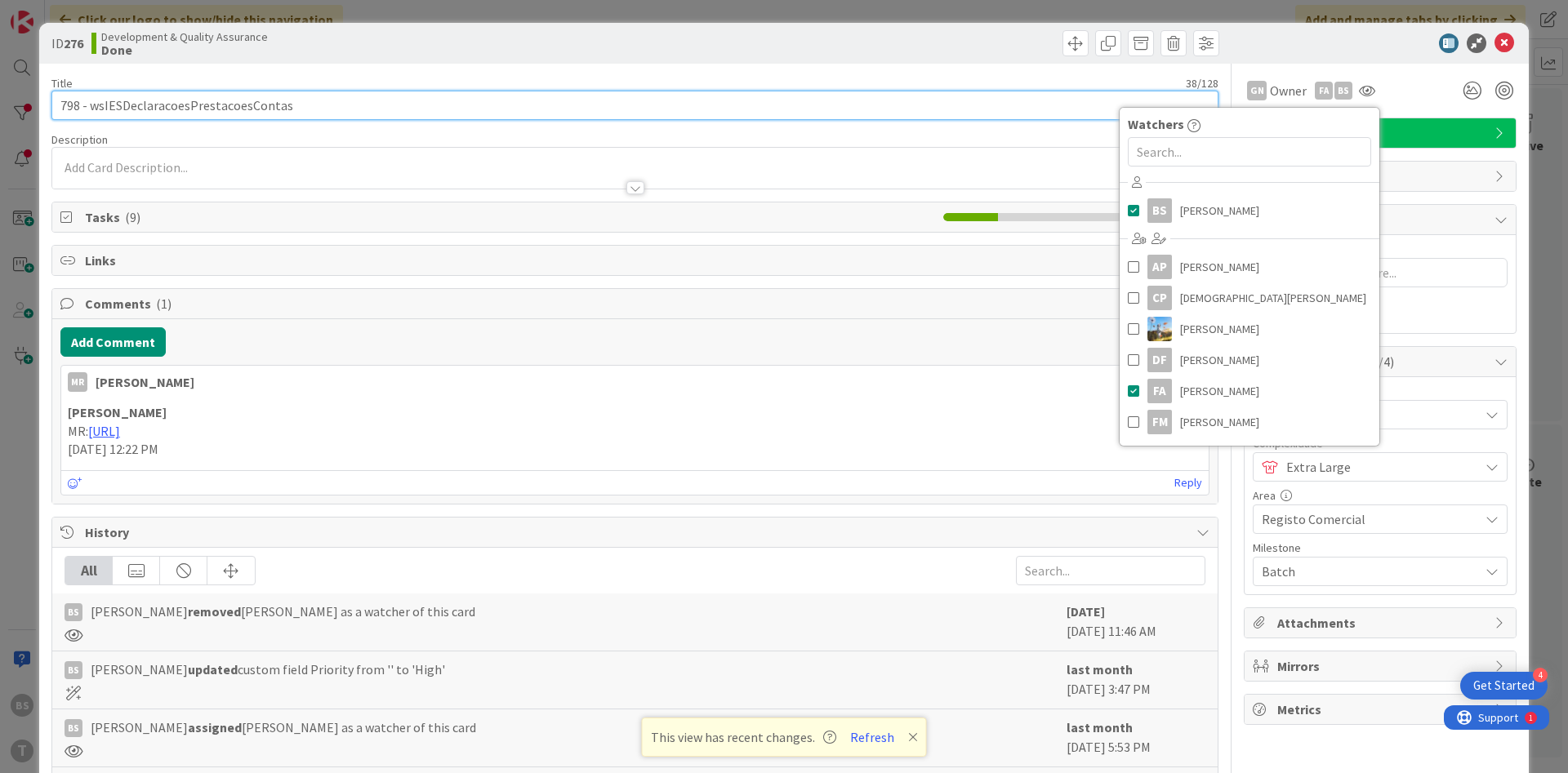
click at [257, 112] on input "798 - wsIESDeclaracoesPrestacoesContas" at bounding box center [635, 105] width 1167 height 30
